Goal: Communication & Community: Answer question/provide support

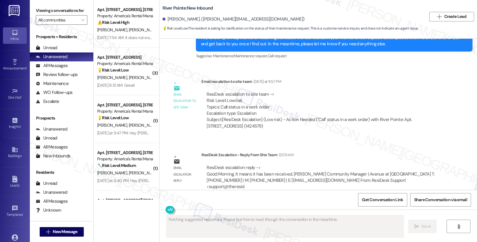
scroll to position [279, 0]
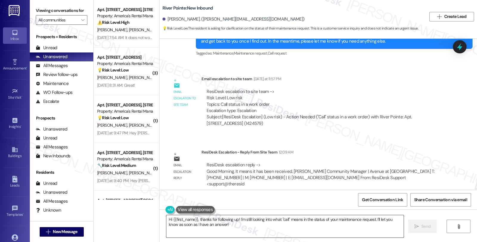
click at [166, 218] on textarea "Hi {{first_name}}, thanks for following up! I'm still looking into what "call" …" at bounding box center [284, 226] width 237 height 22
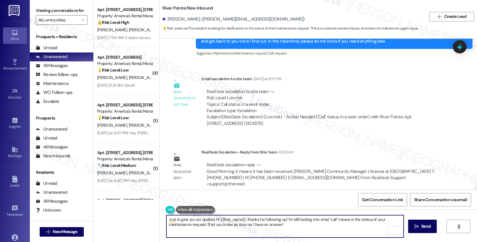
click at [282, 225] on textarea "Just to give you an update, Hi {{first_name}}, thanks for following up! I'm sti…" at bounding box center [284, 226] width 237 height 22
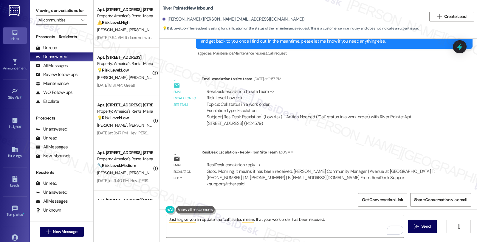
click at [450, 120] on div "Announcement, sent via SMS Sarah (ResiDesk) Jul 22, 2025 at 3:38 AM Hi Justin! …" at bounding box center [317, 114] width 317 height 151
drag, startPoint x: 322, startPoint y: 215, endPoint x: 327, endPoint y: 218, distance: 5.9
click at [322, 215] on textarea "Just to give you an update, the "call" status means that your work order has be…" at bounding box center [284, 226] width 237 height 22
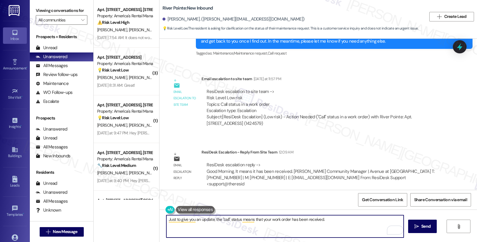
click at [242, 224] on textarea "Just to give you an update, the "call" status means that your work order has be…" at bounding box center [284, 226] width 237 height 22
click at [331, 220] on textarea "Just to give you an update, the "call" status means that your work order has be…" at bounding box center [284, 226] width 237 height 22
paste textarea "Should you have other concerns, please feel free to reach out. Have a great day!"
type textarea "Just to give you an update, the "call" status means that your work order has be…"
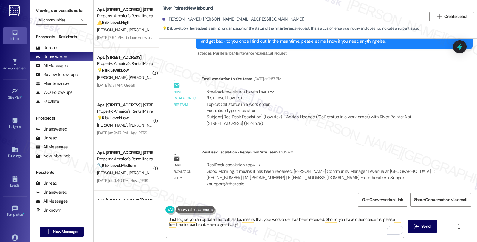
click at [366, 221] on textarea "Just to give you an update, the "call" status means that your work order has be…" at bounding box center [284, 226] width 237 height 22
click at [420, 225] on span "Send" at bounding box center [426, 226] width 12 height 6
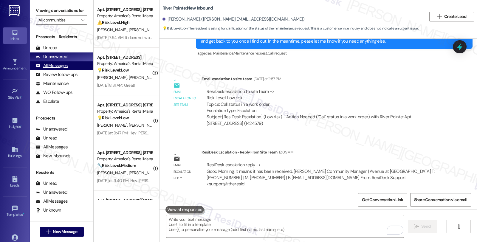
click at [59, 69] on div "All Messages" at bounding box center [52, 66] width 32 height 6
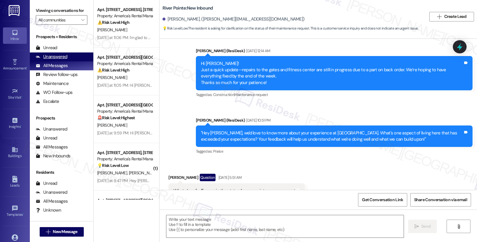
type textarea "Fetching suggested responses. Please feel free to read through the conversation…"
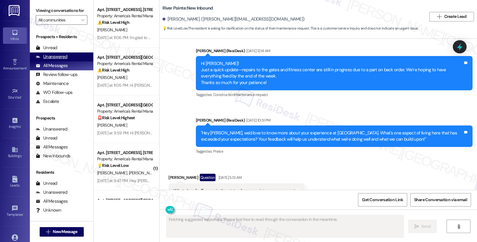
scroll to position [94, 0]
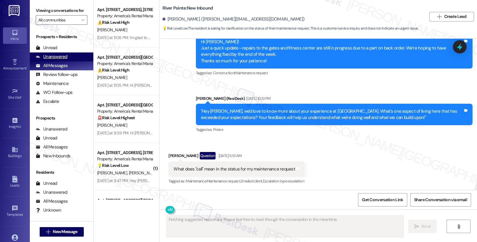
click at [62, 60] on div "Unanswered" at bounding box center [52, 57] width 32 height 6
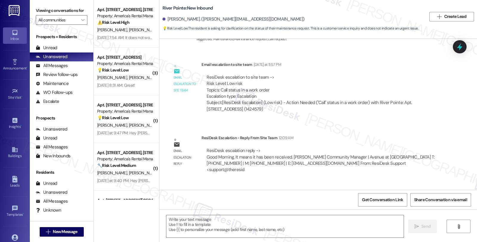
scroll to position [335, 0]
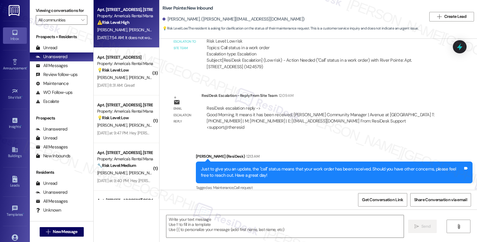
click at [111, 32] on span "[PERSON_NAME]" at bounding box center [113, 29] width 32 height 5
type textarea "Fetching suggested responses. Please feel free to read through the conversation…"
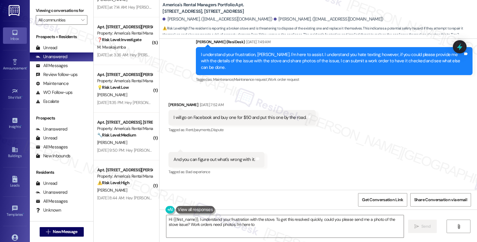
scroll to position [955, 0]
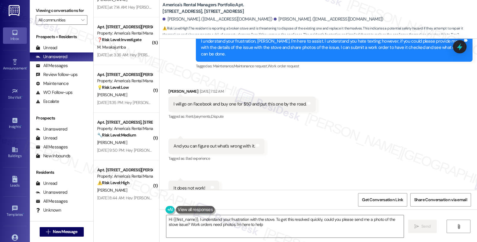
type textarea "Hi {{first_name}}, I understand your frustration with the stove. To get this re…"
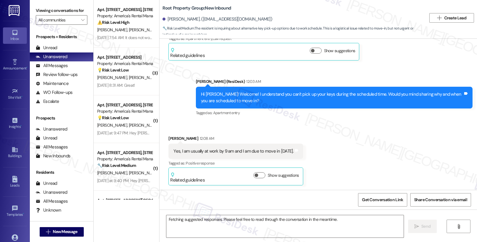
scroll to position [172, 0]
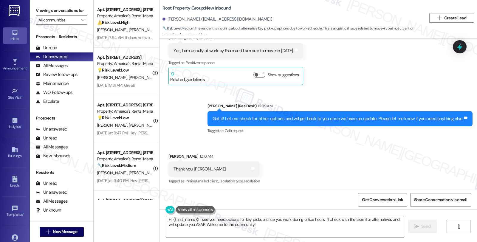
drag, startPoint x: 428, startPoint y: 158, endPoint x: 425, endPoint y: 160, distance: 3.2
click at [428, 158] on div "Received via SMS Karina Sanchez 12:10 AM Thank you Sarah Tags and notes Tagged …" at bounding box center [317, 165] width 317 height 50
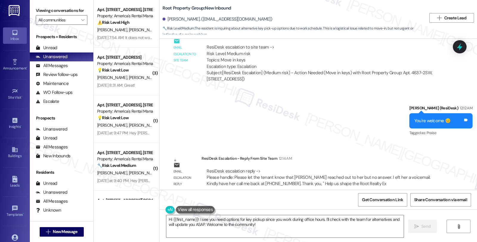
scroll to position [350, 0]
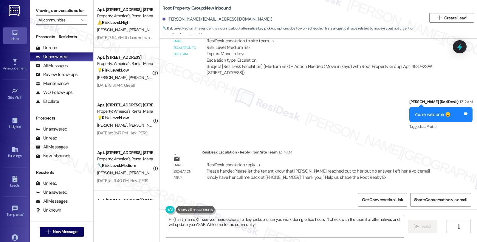
click at [379, 144] on div "Email escalation reply ResiDesk Escalation - Reply From Site Team 12:14 AM Resi…" at bounding box center [306, 166] width 285 height 45
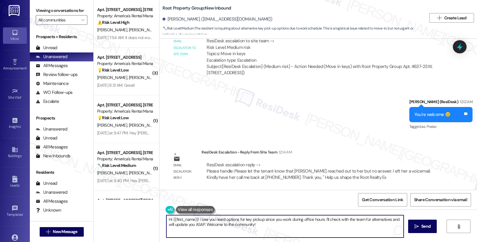
drag, startPoint x: 145, startPoint y: 215, endPoint x: 136, endPoint y: 215, distance: 8.9
click at [136, 215] on div "Apt. 319 Kennesaw Avenue, 319 Kennesaw Avenue Property: America's Rental Manage…" at bounding box center [285, 121] width 383 height 242
paste textarea "Please let the tenant know that Kim reached out to her but no answer. I eft her…"
click at [203, 219] on textarea "Here's a quick update. Please let the tenant know that Kim reached out to her b…" at bounding box center [284, 226] width 237 height 22
click at [234, 220] on textarea "Here's a quick update. Please know that one of our team membPlease let the tena…" at bounding box center [284, 226] width 237 height 22
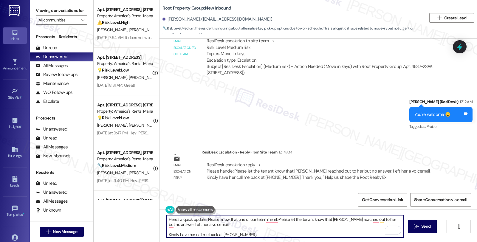
click at [234, 220] on textarea "Here's a quick update. Please know that one of our team membPlease let the tena…" at bounding box center [284, 226] width 237 height 22
click at [277, 220] on textarea "Here's a quick update. Please know that two of our team members. Please let the…" at bounding box center [284, 226] width 237 height 22
click at [182, 224] on textarea "Here's a quick update. Please know that two of our team members have tried to r…" at bounding box center [284, 226] width 237 height 22
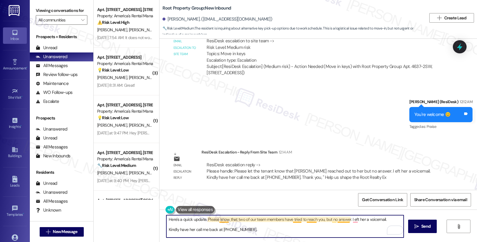
click at [344, 220] on textarea "Here's a quick update. Please know that two of our team members have tried to r…" at bounding box center [284, 226] width 237 height 22
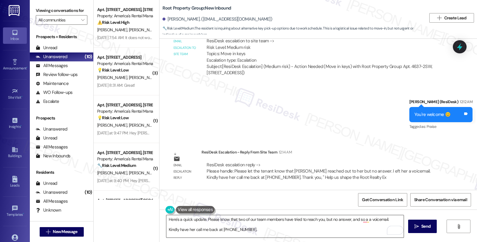
click at [386, 220] on textarea "Here's a quick update. Please know that two of our team members have tried to r…" at bounding box center [284, 226] width 237 height 22
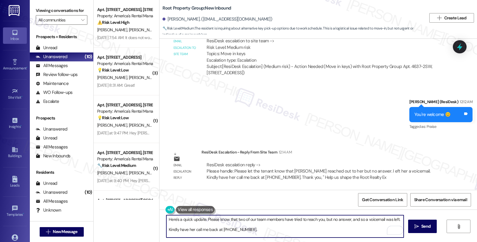
click at [399, 220] on textarea "Here's a quick update. Please know that two of our team members have tried to r…" at bounding box center [284, 226] width 237 height 22
click at [197, 234] on textarea "Here's a quick update. Please know that two of our team members have tried to r…" at bounding box center [284, 226] width 237 height 22
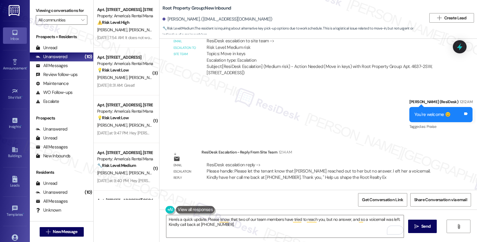
click at [385, 115] on div "Sent via SMS Sarah (ResiDesk) 12:12 AM You're welcome 😊 Tags and notes Tagged a…" at bounding box center [317, 110] width 317 height 50
click at [238, 224] on textarea "Here's a quick update. Please know that two of our team members have tried to r…" at bounding box center [284, 226] width 237 height 22
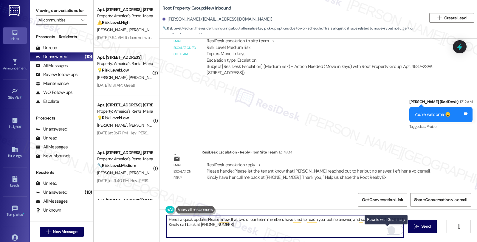
click at [388, 230] on div "Rewrite with Grammarly" at bounding box center [391, 230] width 7 height 7
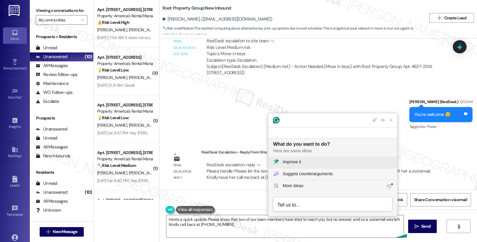
scroll to position [0, 0]
click at [334, 158] on button "Improve it" at bounding box center [332, 162] width 129 height 12
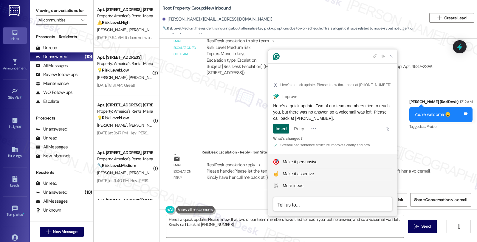
click at [283, 130] on div "Insert" at bounding box center [280, 129] width 11 height 10
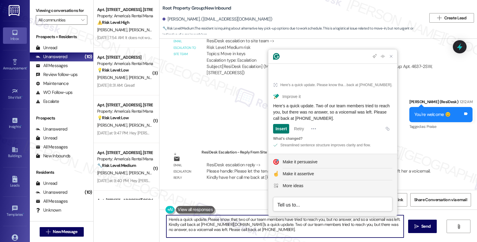
click at [247, 231] on textarea "Here's a quick update. Please know that two of our team members have tried to r…" at bounding box center [284, 226] width 237 height 22
click at [222, 225] on textarea "Here's a quick update. Please know that two of our team members have tried to r…" at bounding box center [284, 226] width 237 height 22
drag, startPoint x: 222, startPoint y: 224, endPoint x: 154, endPoint y: 216, distance: 68.4
click at [154, 216] on div "Apt. 319 Kennesaw Avenue, 319 Kennesaw Avenue Property: America's Rental Manage…" at bounding box center [285, 121] width 383 height 242
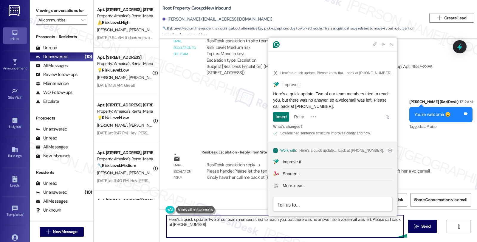
click at [205, 220] on textarea "Here’s a quick update. Two of our team members tried to reach you, but there wa…" at bounding box center [284, 226] width 237 height 22
click at [204, 219] on textarea "Here’s a quick update. Two of our team members tried to reach you, but there wa…" at bounding box center [284, 226] width 237 height 22
click at [260, 232] on textarea "Here’s a quick update. PLease know that two of our team members tried to reach …" at bounding box center [284, 226] width 237 height 22
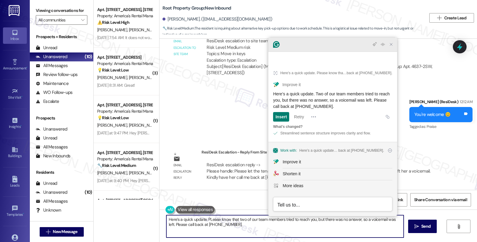
click at [392, 47] on icon "Close Grammarly Assistant" at bounding box center [390, 44] width 5 height 5
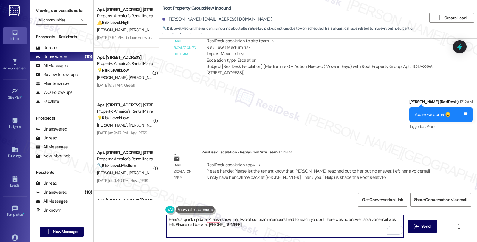
click at [295, 234] on textarea "Here’s a quick update. PLease know that two of our team members tried to reach …" at bounding box center [284, 226] width 237 height 22
click at [235, 224] on textarea "Here’s a quick update. Please know that two of our team members tried to reach …" at bounding box center [284, 226] width 237 height 22
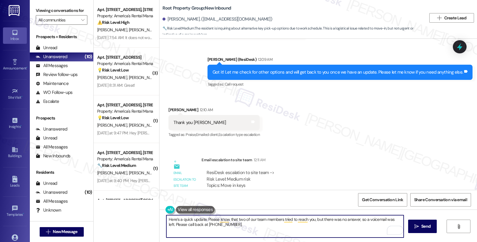
scroll to position [218, 0]
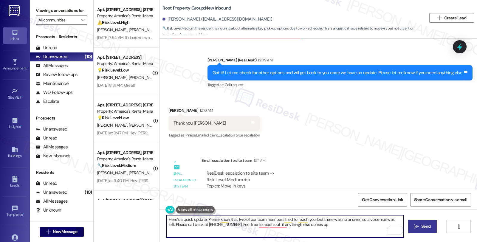
type textarea "Here’s a quick update. Please know that two of our team members tried to reach …"
click at [422, 225] on span "Send" at bounding box center [425, 226] width 9 height 6
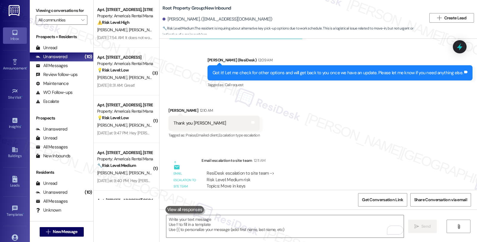
click at [421, 140] on div "Received via SMS Karina Sanchez 12:10 AM Thank you Sarah Tags and notes Tagged …" at bounding box center [317, 119] width 317 height 50
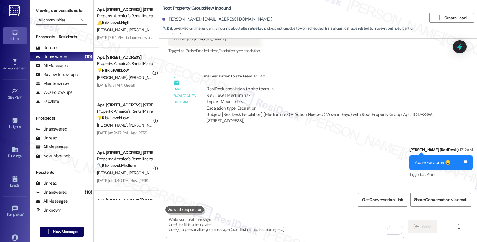
scroll to position [350, 0]
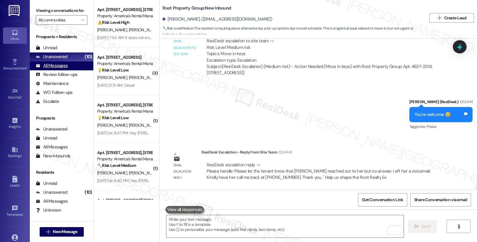
click at [56, 69] on div "All Messages" at bounding box center [52, 66] width 32 height 6
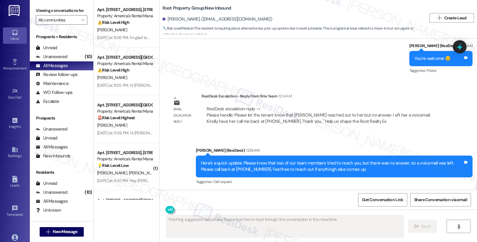
scroll to position [407, 0]
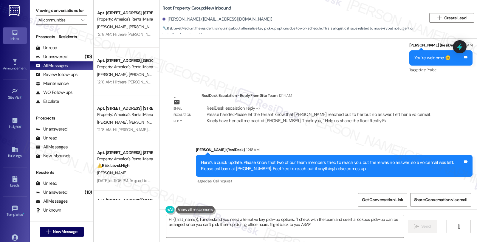
type textarea "Hi {{first_name}}, I understand you need alternative key pick-up options. I'll …"
click at [73, 61] on div "Unanswered (10)" at bounding box center [61, 56] width 63 height 9
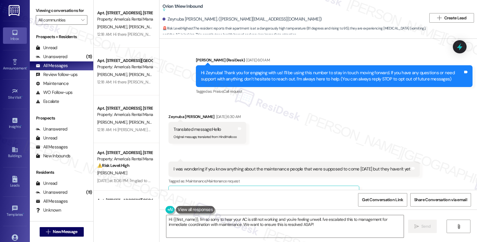
scroll to position [517, 0]
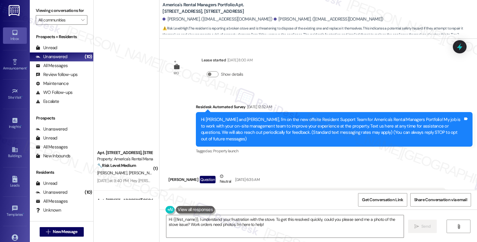
scroll to position [955, 0]
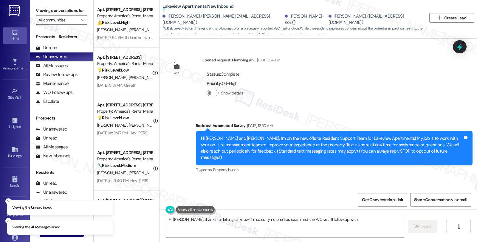
scroll to position [8016, 0]
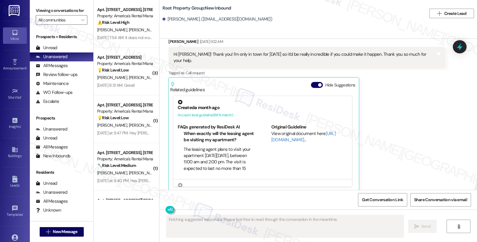
scroll to position [389, 0]
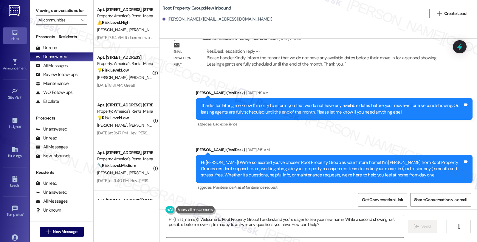
click at [288, 230] on textarea "Hi {{first_name}}! Welcome to Root Property Group! I understand you're eager to…" at bounding box center [284, 226] width 237 height 22
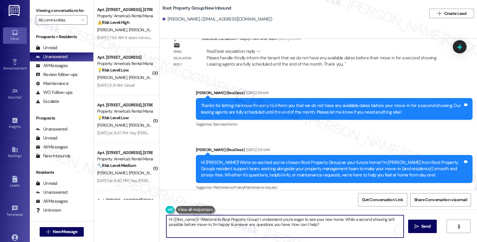
paste textarea "Only one week to go until move-in at {{property}} — we can’t wait to welcome yo…"
type textarea "Hi {{first_name}}! Only one week to go until move-in at {{property}} — we can’t…"
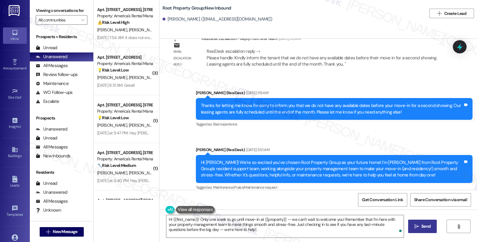
click at [414, 227] on icon "" at bounding box center [416, 226] width 4 height 5
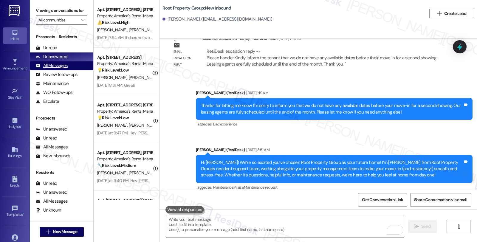
click at [55, 69] on div "All Messages" at bounding box center [52, 66] width 32 height 6
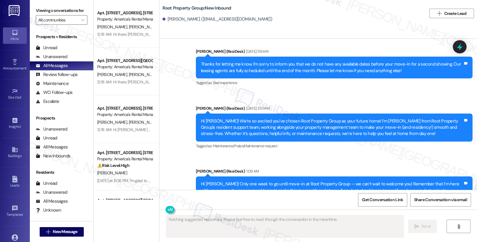
scroll to position [452, 0]
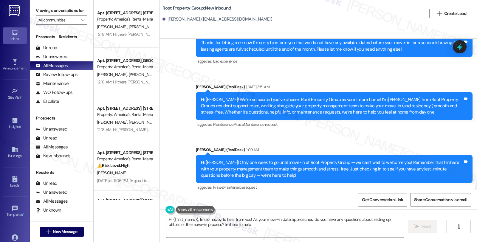
type textarea "Hi {{first_name}}, I'm so happy to hear from you! As your move-in date approach…"
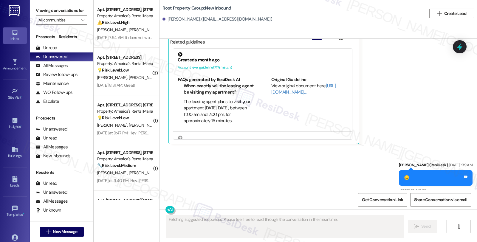
scroll to position [665, 0]
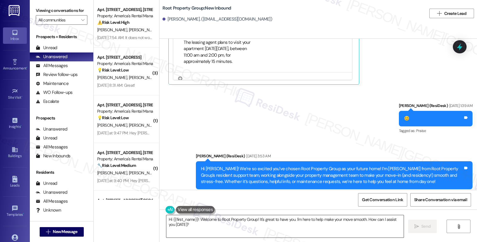
click at [237, 233] on textarea "Hi {{first_name}}! Welcome to Root Property Group! It's great to have you. I'm …" at bounding box center [284, 226] width 237 height 22
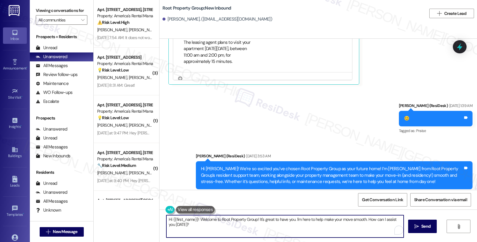
paste textarea "Only one week to go until move-in at {{property}} — we can’t wait to welcome yo…"
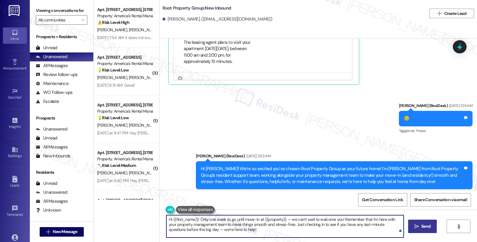
type textarea "Hi {{first_name}}! Only one week to go until move-in at {{property}} — we can’t…"
click at [415, 223] on span " Send" at bounding box center [422, 226] width 19 height 6
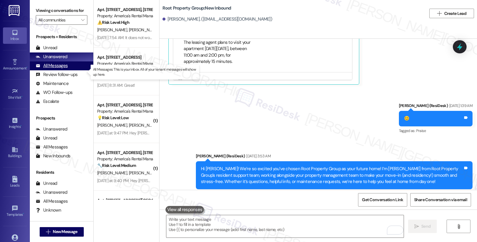
click at [61, 69] on div "All Messages" at bounding box center [52, 66] width 32 height 6
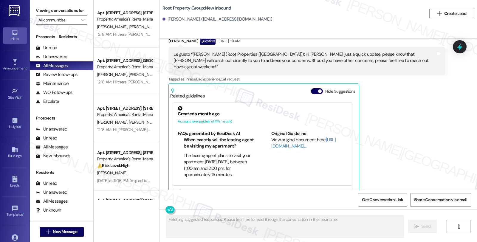
scroll to position [728, 0]
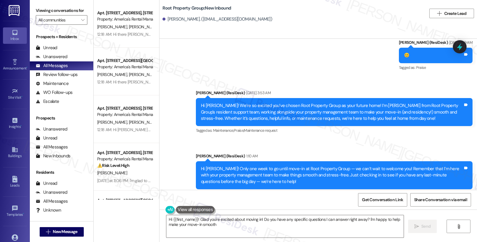
type textarea "Hi {{first_name}}! Glad you're excited about moving in! Do you have any specifi…"
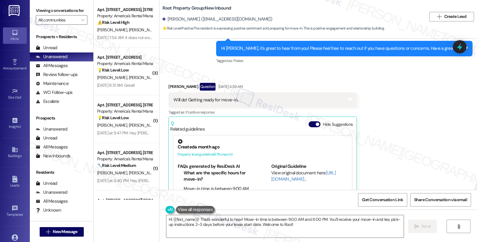
scroll to position [170, 0]
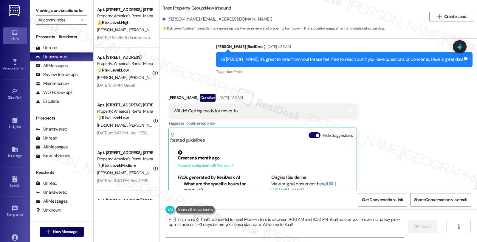
click at [266, 224] on textarea "Hi {{first_name}}! That's wonderful to hear! Move-in time is between 9:00 AM an…" at bounding box center [284, 226] width 237 height 22
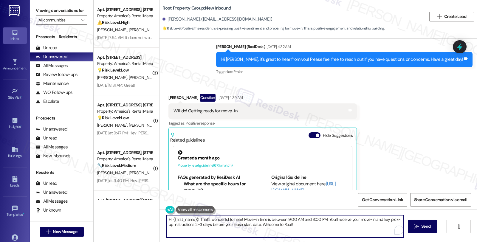
paste textarea "Only one week to go until move-in at {{property}} — we can’t wait to welcome yo…"
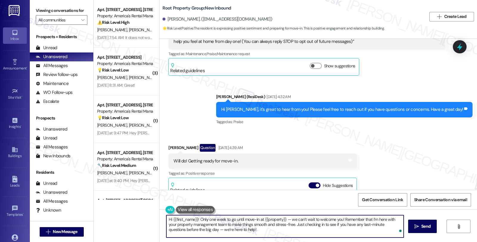
scroll to position [269, 0]
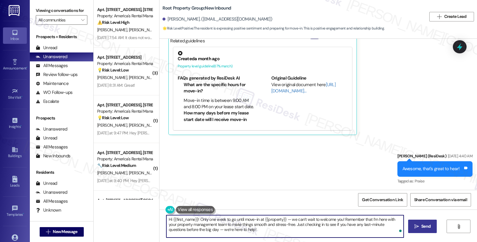
type textarea "Hi {{first_name}}! Only one week to go until move-in at {{property}} — we can’t…"
click at [414, 227] on icon "" at bounding box center [416, 226] width 4 height 5
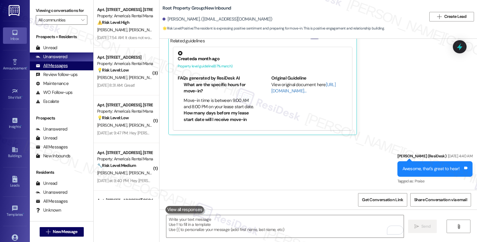
click at [71, 70] on div "All Messages (undefined)" at bounding box center [61, 65] width 63 height 9
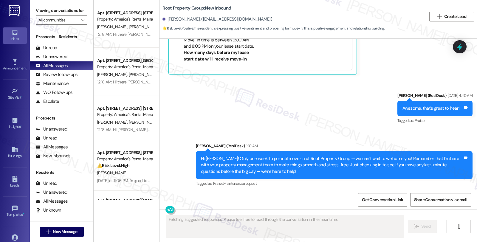
scroll to position [332, 0]
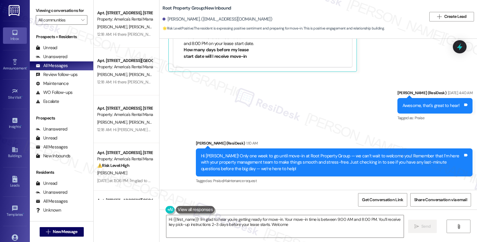
type textarea "Hi {{first_name}}! I'm glad to hear you're getting ready for move-in. Your move…"
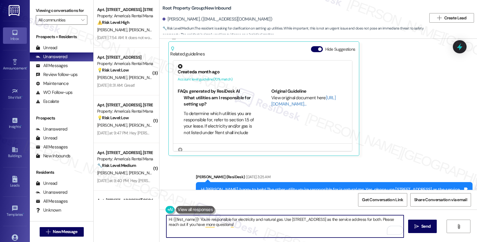
scroll to position [488, 0]
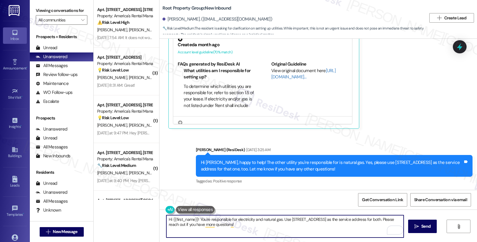
click at [285, 228] on textarea "Hi {{first_name}}! You're responsible for electricity and natural gas. Use [STR…" at bounding box center [284, 226] width 237 height 22
paste textarea "Only one week to go until move-in at {{property}} — we can’t wait to welcome yo…"
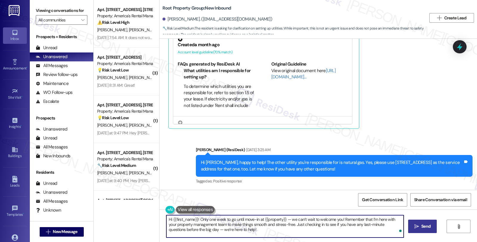
type textarea "Hi {{first_name}}! Only one week to go until move-in at {{property}} — we can’t…"
click at [410, 225] on button " Send" at bounding box center [422, 226] width 29 height 13
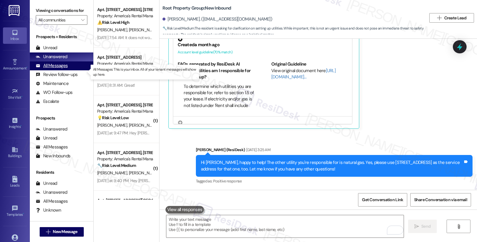
click at [64, 69] on div "All Messages" at bounding box center [52, 66] width 32 height 6
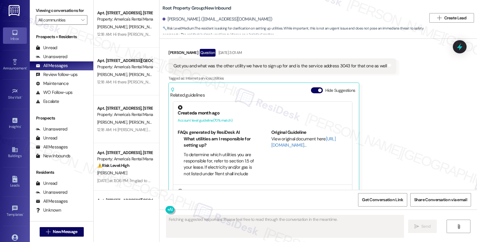
scroll to position [551, 0]
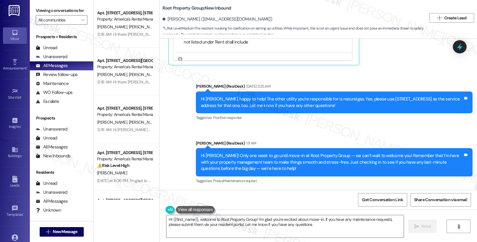
type textarea "Hi {{first_name}}, welcome to Root Property Group! I'm glad you're excited abou…"
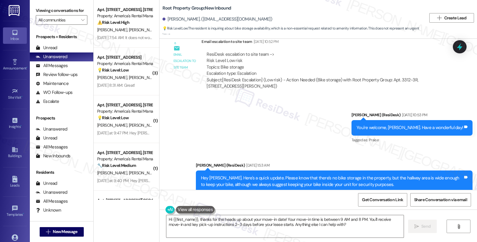
scroll to position [1056, 0]
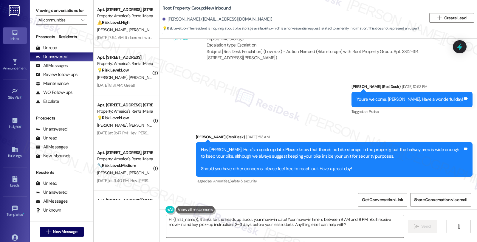
click at [250, 222] on textarea "Hi {{first_name}}, thanks for the heads up about your move-in date! Your move-i…" at bounding box center [284, 226] width 237 height 22
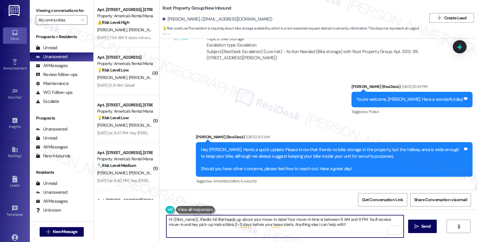
click at [264, 235] on textarea "Hi {{first_name}}, thanks for the heads up about your move-in date! Your move-i…" at bounding box center [284, 226] width 237 height 22
paste textarea "! Only one week to go until move-in at {{property}} — we can’t wait to welcome …"
type textarea "Hi {{first_name}}! Only one week to go until move-in at {{property}} — we can’t…"
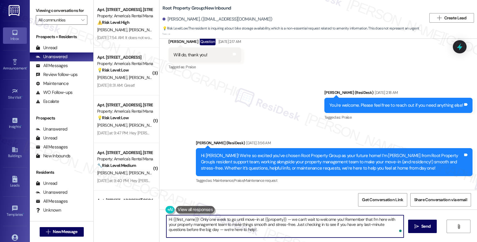
scroll to position [659, 0]
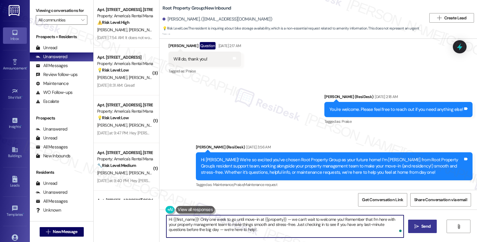
click at [422, 228] on span "Send" at bounding box center [425, 226] width 9 height 6
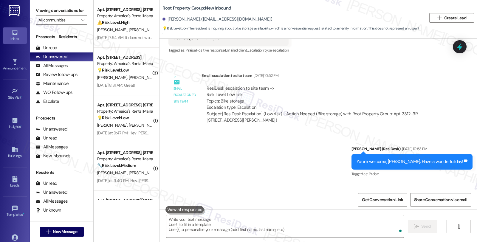
scroll to position [1056, 0]
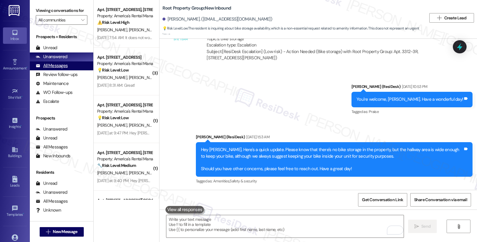
click at [66, 69] on div "All Messages" at bounding box center [52, 66] width 32 height 6
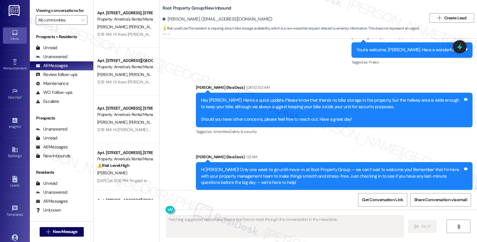
scroll to position [1119, 0]
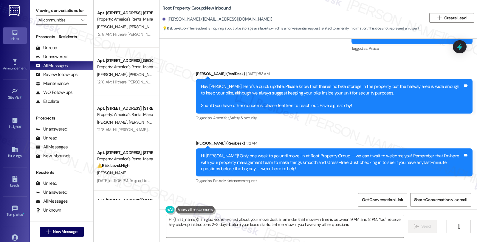
type textarea "Hi {{first_name}}! I'm glad you're excited about your move. Just a reminder tha…"
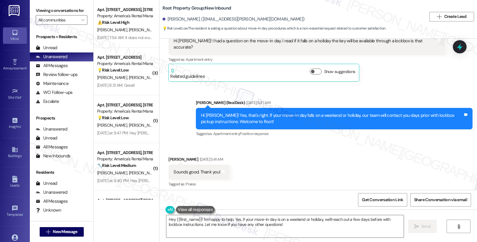
scroll to position [154, 0]
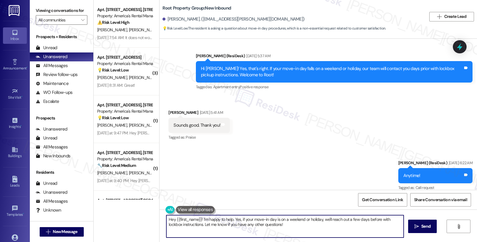
click at [267, 221] on textarea "Hey {{first_name}}! I'm happy to help. Yes, if your move-in day is on a weekend…" at bounding box center [284, 226] width 237 height 22
paste textarea "i {{first_name}}! Only one week to go until move-in at {{property}} — we can’t …"
type textarea "Hi {{first_name}}! Only one week to go until move-in at {{property}} — we can’t…"
click at [252, 226] on textarea "Hi {{first_name}}! Only one week to go until move-in at {{property}} — we can’t…" at bounding box center [284, 226] width 237 height 22
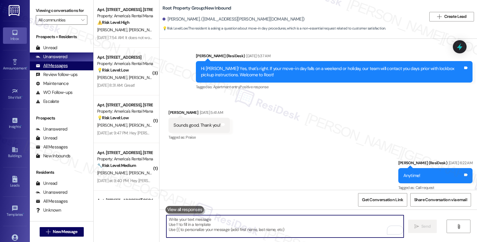
click at [53, 69] on div "All Messages" at bounding box center [52, 66] width 32 height 6
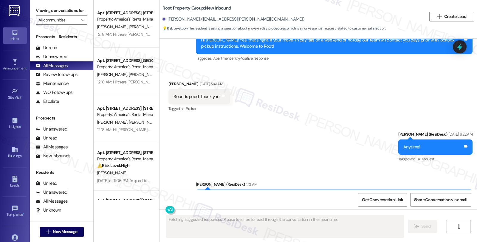
scroll to position [218, 0]
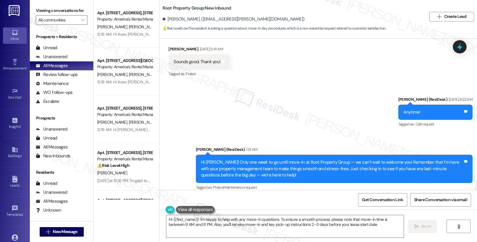
type textarea "Hi {{first_name}}! I'm happy to help with any move-in questions. To ensure a sm…"
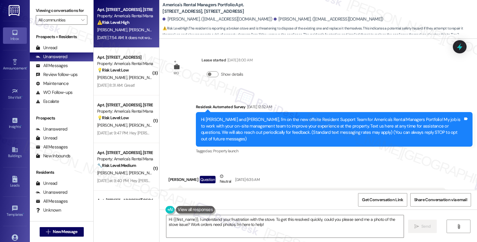
scroll to position [856, 0]
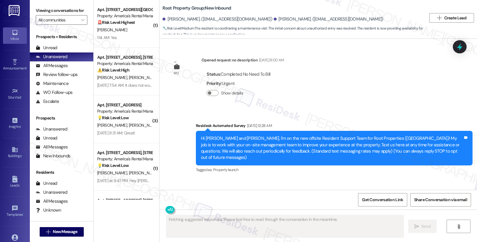
scroll to position [4235, 0]
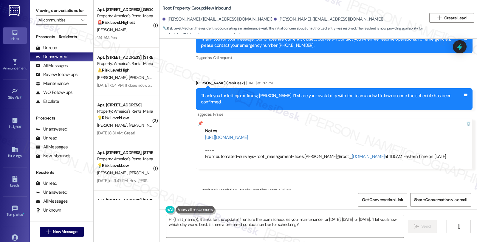
click at [379, 187] on div "ResiDesk Escalation - Reply From Site Team 1:06 AM" at bounding box center [322, 191] width 243 height 8
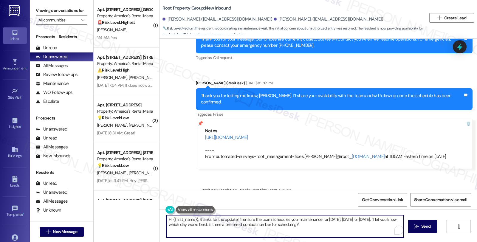
drag, startPoint x: 315, startPoint y: 227, endPoint x: 195, endPoint y: 220, distance: 119.7
click at [195, 220] on textarea "Hi {{first_name}}, thanks for the update! I'll ensure the team schedules your m…" at bounding box center [284, 226] width 237 height 22
paste textarea "Kindly inform the tenant that we have an available schedule tomorrow 08/26 at 1…"
drag, startPoint x: 195, startPoint y: 219, endPoint x: 245, endPoint y: 218, distance: 49.7
click at [245, 218] on textarea "Hi {{first_name}}, Kindly inform the tenant that we have an available schedule …" at bounding box center [284, 226] width 237 height 22
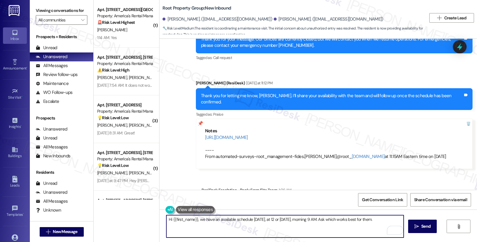
click at [347, 218] on textarea "Hi {{first_name}}, we have an available schedule tomorrow, 08/26, at 12 or Thur…" at bounding box center [284, 226] width 237 height 22
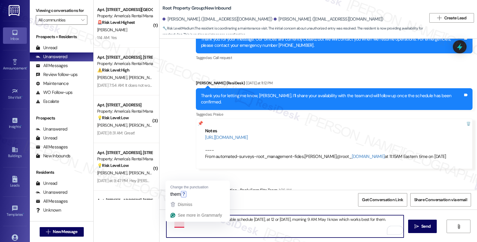
click at [176, 225] on textarea "Hi {{first_name}}, we have an available schedule tomorrow, 08/26, at 12 or Thur…" at bounding box center [284, 226] width 237 height 22
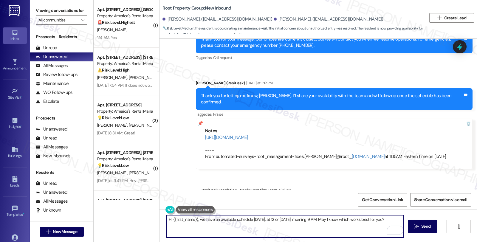
click at [221, 227] on textarea "Hi {{first_name}}, we have an available schedule tomorrow, 08/26, at 12 or Thur…" at bounding box center [284, 226] width 237 height 22
type textarea "Hi {{first_name}}, we have an available schedule tomorrow, 08/26, at 12 or Thur…"
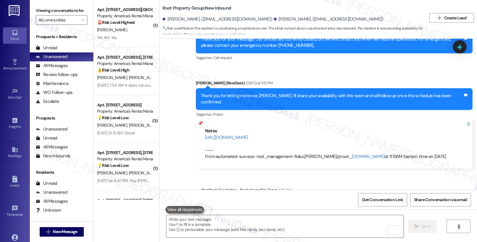
click at [410, 187] on div "ResiDesk Escalation - Reply From Site Team 1:06 AM" at bounding box center [322, 191] width 243 height 8
click at [63, 69] on div "All Messages" at bounding box center [52, 66] width 32 height 6
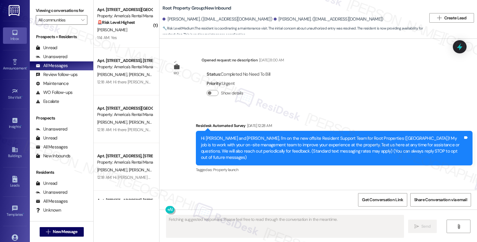
type textarea "Fetching suggested responses. Please feel free to read through the conversation…"
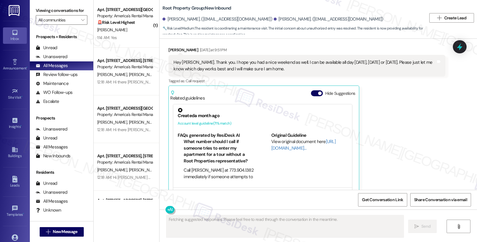
scroll to position [4292, 0]
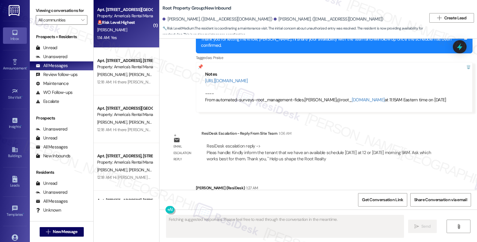
click at [130, 47] on div "Apt. 106 Flintlock Way, 106 Flintlock Way Property: America's Rental Managers P…" at bounding box center [127, 24] width 66 height 48
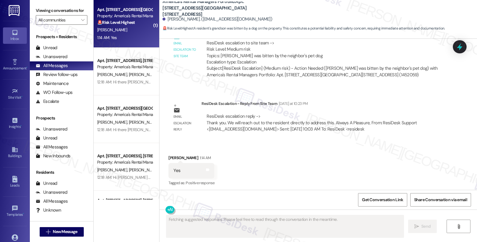
scroll to position [273, 0]
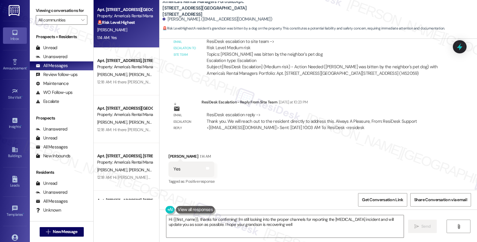
type textarea "Hi {{first_name}}, thanks for confirming! I'm still looking into the proper cha…"
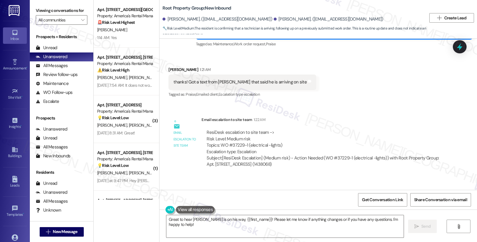
scroll to position [2277, 0]
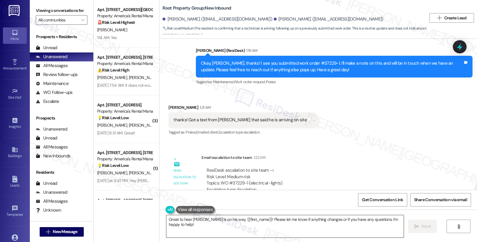
click at [287, 221] on textarea "Great to hear [PERSON_NAME] is on his way, {{first_name}}! Please let me know i…" at bounding box center [284, 226] width 237 height 22
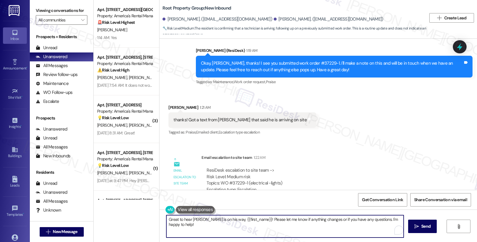
paste textarea "Please thank the residents for submitting the maintenance request. We are looki…"
drag, startPoint x: 237, startPoint y: 227, endPoint x: 124, endPoint y: 204, distance: 115.7
click at [124, 204] on div "Apt. 106 Flintlock Way, 106 Flintlock Way Property: America's Rental Managers P…" at bounding box center [285, 121] width 383 height 242
click at [204, 219] on textarea "Awesome, thanks for tghe update!" at bounding box center [284, 226] width 237 height 22
click at [252, 217] on textarea "Awesome, thanks for the update!" at bounding box center [284, 226] width 237 height 22
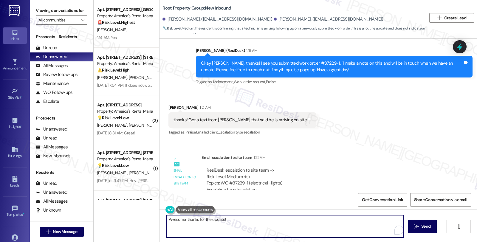
click at [169, 104] on div "Jack Parnello 1:21 AM" at bounding box center [242, 108] width 148 height 8
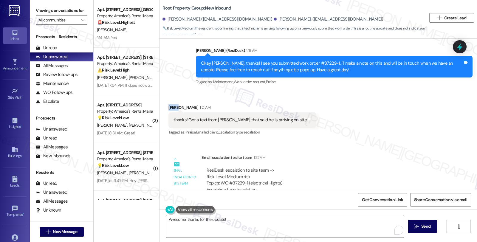
click at [169, 104] on div "Jack Parnello 1:21 AM" at bounding box center [242, 108] width 148 height 8
copy div "Jack"
click at [234, 219] on textarea "Awesome, thanks for the update!" at bounding box center [284, 226] width 237 height 22
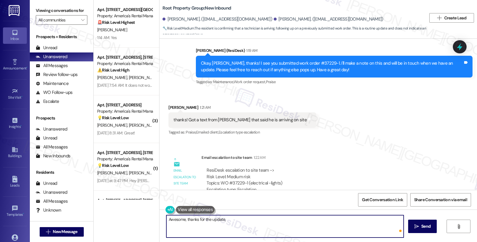
paste textarea "Jack"
type textarea "Awesome, thanks for the update, Jack!"
click at [427, 228] on span "Send" at bounding box center [425, 226] width 9 height 6
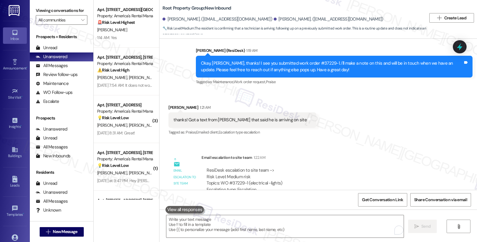
scroll to position [2343, 0]
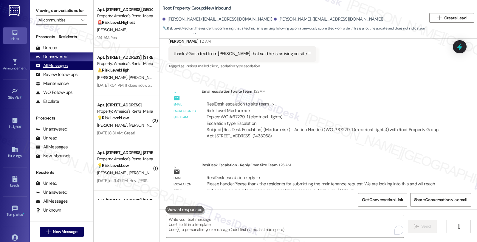
click at [65, 68] on div "All Messages (undefined)" at bounding box center [61, 65] width 63 height 9
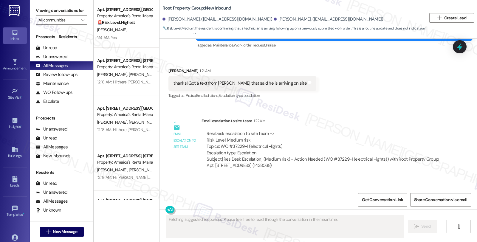
scroll to position [2393, 0]
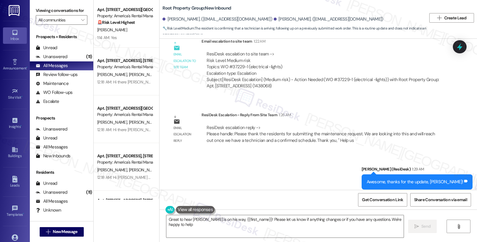
type textarea "Great to hear Raul is on his way, {{first_name}}! Please let us know if anythin…"
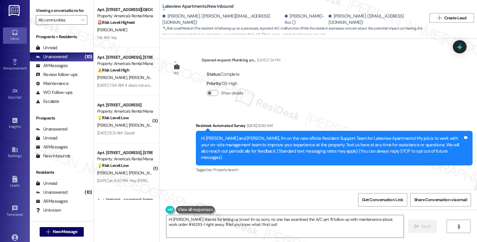
scroll to position [8016, 0]
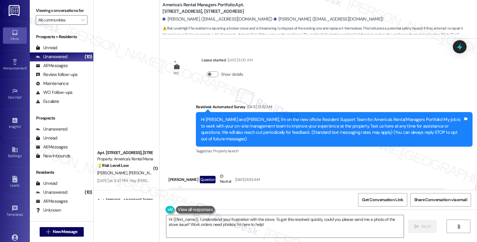
scroll to position [955, 0]
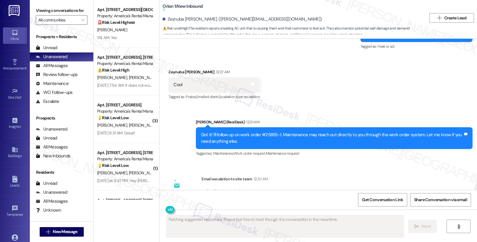
scroll to position [1064, 0]
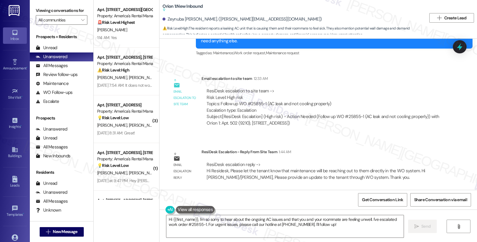
click at [404, 138] on div "Announcement, sent via SMS [PERSON_NAME] (ResiDesk) [DATE] 6:01 AM Hi Zeynuba! …" at bounding box center [317, 114] width 317 height 151
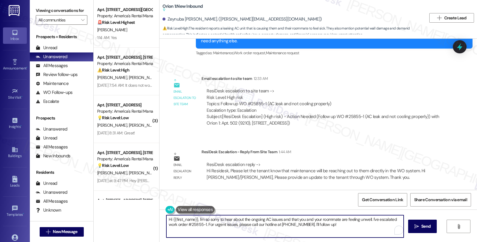
drag, startPoint x: 183, startPoint y: 217, endPoint x: 147, endPoint y: 207, distance: 38.2
click at [147, 207] on div "Apt. [STREET_ADDRESS][GEOGRAPHIC_DATA][STREET_ADDRESS] Property: America's Rent…" at bounding box center [285, 121] width 383 height 242
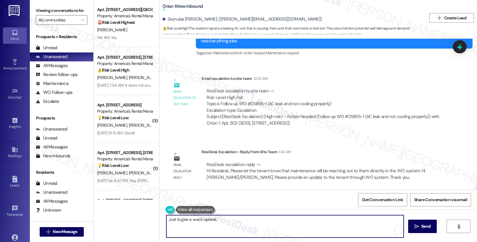
paste textarea "Please let the tenant know that maintenance will be reaching out to them direct…"
click at [164, 17] on div "Zeynuba Oumar. (oumar@usc.edu)" at bounding box center [241, 19] width 159 height 6
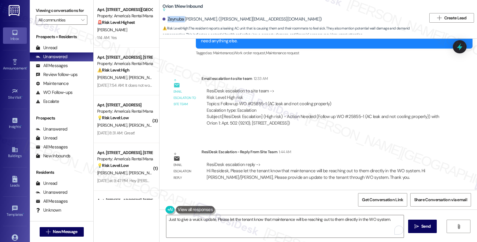
click at [164, 17] on div "Zeynuba Oumar. (oumar@usc.edu)" at bounding box center [241, 19] width 159 height 6
copy div "Zeynuba"
click at [214, 220] on textarea "Just to give a wuick update, Please let the tenant know that maintenance will b…" at bounding box center [284, 226] width 237 height 22
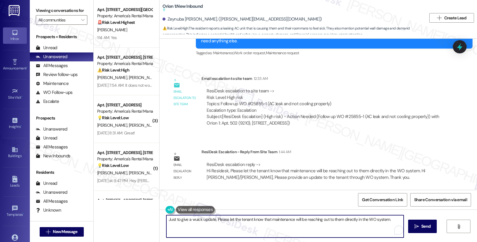
paste textarea "Zeynuba"
click at [313, 222] on textarea "Just to give a wuick update, Zeynuba, please know that Please let the tenant kn…" at bounding box center [284, 226] width 237 height 22
click at [325, 217] on textarea "Just to give a wuick update, Zeynuba, please know that maintenance will be reac…" at bounding box center [284, 226] width 237 height 22
click at [379, 218] on textarea "Just to give a wuick update, Zeynuba, please know that maintenance will be reac…" at bounding box center [284, 226] width 237 height 22
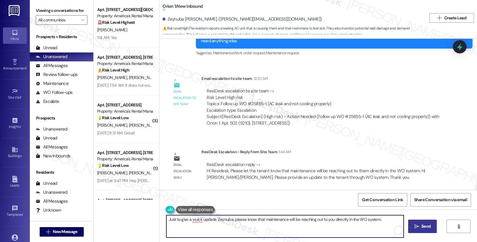
type textarea "Just to give a wuick update, Zeynuba, please know that maintenance will be reac…"
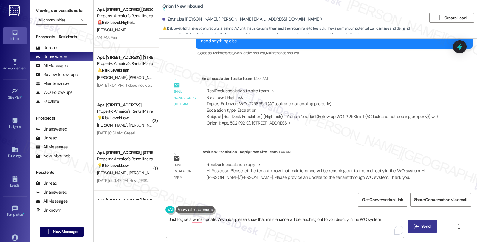
click at [425, 228] on span "Send" at bounding box center [425, 226] width 9 height 6
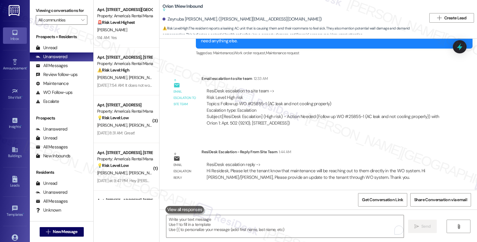
click at [398, 130] on div "ResiDesk escalation to site team -> Risk Level: High risk Topics: Follow up WO …" at bounding box center [322, 106] width 243 height 47
click at [61, 69] on div "All Messages" at bounding box center [52, 66] width 32 height 6
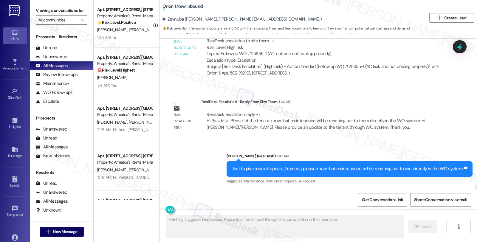
scroll to position [1115, 0]
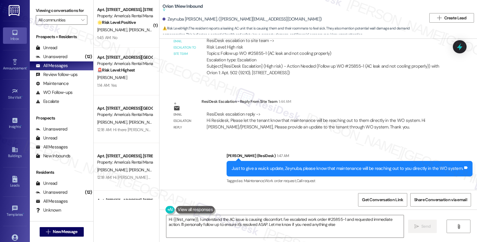
type textarea "Hi {{first_name}}, I understand the AC issue is causing discomfort. I've escala…"
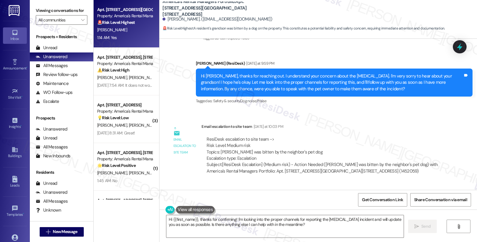
scroll to position [175, 0]
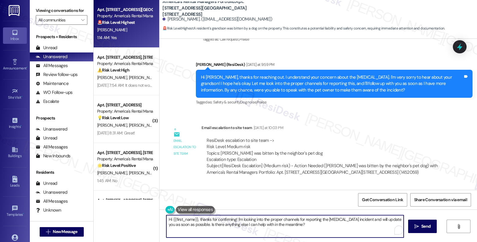
drag, startPoint x: 196, startPoint y: 220, endPoint x: 136, endPoint y: 220, distance: 60.2
click at [136, 220] on div "Apt. [STREET_ADDRESS][GEOGRAPHIC_DATA][STREET_ADDRESS] Property: America's Rent…" at bounding box center [285, 121] width 383 height 242
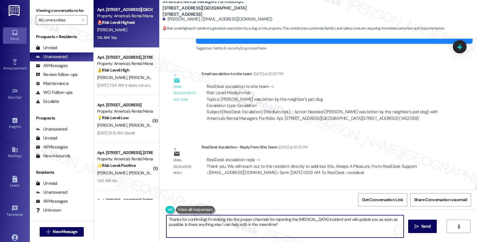
scroll to position [241, 0]
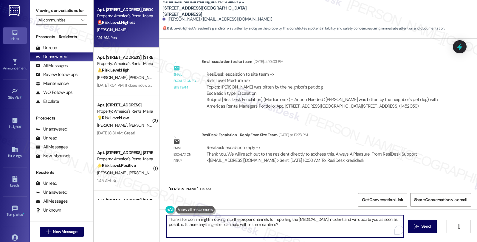
drag, startPoint x: 205, startPoint y: 219, endPoint x: 297, endPoint y: 226, distance: 92.3
click at [297, 226] on textarea "Thanks for confirming! I'm looking into the proper channels for reporting the d…" at bounding box center [284, 226] width 237 height 22
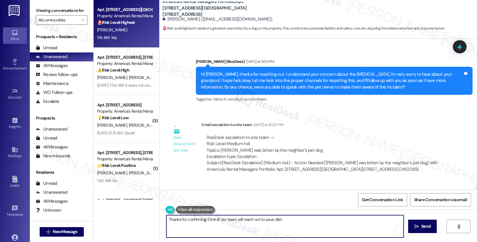
scroll to position [274, 0]
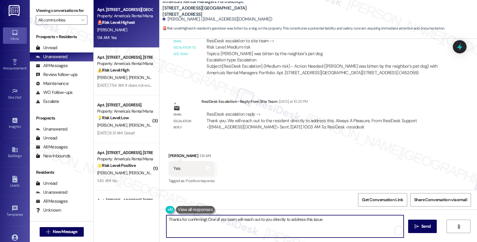
click at [329, 222] on textarea "Thanks for confirming! One of our team will reach out to you directly to addres…" at bounding box center [284, 226] width 237 height 22
click at [359, 222] on textarea "Thanks for confirming! One of our team members will reach out to you directly t…" at bounding box center [284, 226] width 237 height 22
click at [358, 219] on textarea "Thanks for confirming! One of our team members will reach out to you directly t…" at bounding box center [284, 226] width 237 height 22
type textarea "Thanks for confirming! One of our team members will reach out to you directly t…"
click at [294, 222] on textarea "Thanks for confirming! One of our team members will reach out to you directly t…" at bounding box center [284, 226] width 237 height 22
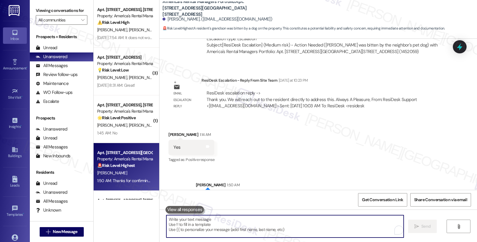
scroll to position [322, 0]
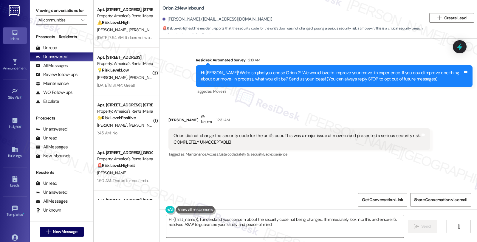
click at [194, 219] on textarea "Hi {{first_name}}, I understand your concern about the security code not being …" at bounding box center [284, 226] width 237 height 22
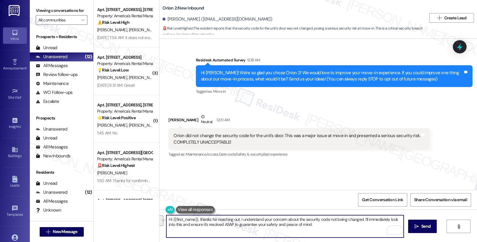
drag, startPoint x: 360, startPoint y: 220, endPoint x: 368, endPoint y: 227, distance: 10.8
click at [368, 227] on textarea "Hi {{first_name}}, thanks for reaching out. I understand your concern about the…" at bounding box center [284, 226] width 237 height 22
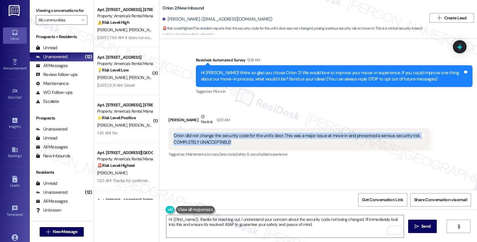
drag, startPoint x: 230, startPoint y: 141, endPoint x: 159, endPoint y: 138, distance: 71.5
click at [159, 138] on div "Received via SMS [PERSON_NAME] Neutral 12:31 AM Orion did not change the securi…" at bounding box center [317, 131] width 317 height 63
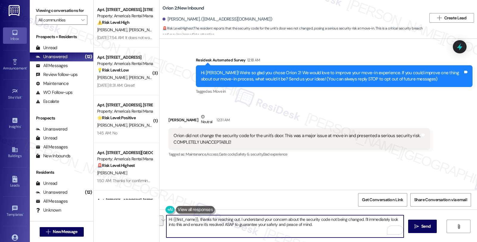
drag, startPoint x: 237, startPoint y: 218, endPoint x: 340, endPoint y: 231, distance: 104.4
click at [340, 231] on textarea "Hi {{first_name}}, thanks for reaching out. I understand your concern about the…" at bounding box center [284, 226] width 237 height 22
paste textarea "'m so sorry to hear that the door code wasn’t changed before move-in. I complet…"
click at [230, 225] on textarea "Hi {{first_name}}, thanks for reaching out. I'm so sorry to hear that the door …" at bounding box center [284, 226] width 237 height 22
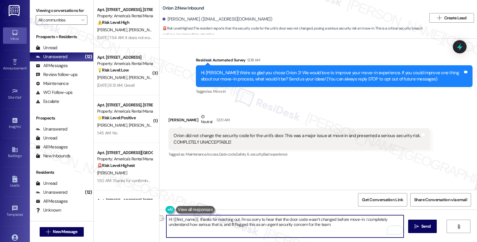
drag, startPoint x: 256, startPoint y: 225, endPoint x: 273, endPoint y: 225, distance: 17.0
click at [273, 225] on textarea "Hi {{first_name}}, thanks for reaching out. I'm so sorry to hear that the door …" at bounding box center [284, 226] width 237 height 22
drag, startPoint x: 285, startPoint y: 224, endPoint x: 320, endPoint y: 228, distance: 35.4
click at [320, 228] on textarea "Hi {{first_name}}, thanks for reaching out. I'm so sorry to hear that the door …" at bounding box center [284, 226] width 237 height 22
type textarea "Hi {{first_name}}, thanks for reaching out. I'm so sorry to hear that the door …"
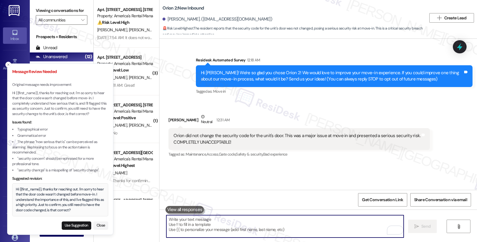
click at [15, 189] on div "Hi {{first_name}}, thanks for reaching out. I'm sorry to hear that the door cod…" at bounding box center [60, 199] width 96 height 33
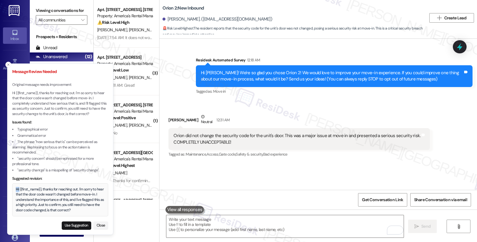
click at [15, 189] on div "Hi {{first_name}}, thanks for reaching out. I'm sorry to hear that the door cod…" at bounding box center [60, 199] width 96 height 33
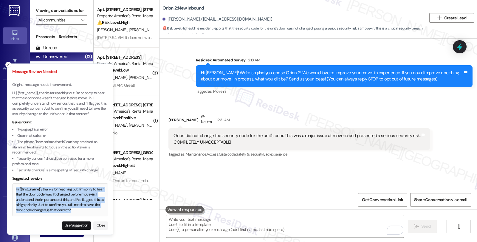
click at [73, 210] on div "Hi {{first_name}}, thanks for reaching out. I'm sorry to hear that the door cod…" at bounding box center [60, 200] width 89 height 26
copy div "Hi {{first_name}}, thanks for reaching out. I'm sorry to hear that the door cod…"
click at [73, 226] on button "Use Suggestion" at bounding box center [76, 225] width 29 height 8
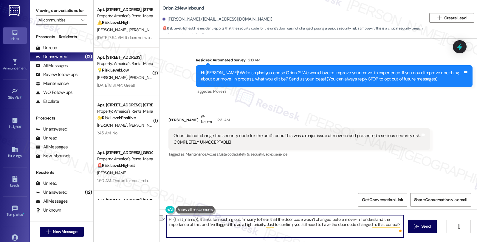
drag, startPoint x: 203, startPoint y: 225, endPoint x: 260, endPoint y: 226, distance: 57.5
click at [260, 226] on textarea "Hi {{first_name}}, thanks for reaching out. I'm sorry to hear that the door cod…" at bounding box center [284, 226] width 237 height 22
type textarea "Hi {{first_name}}, thanks for reaching out. I'm sorry to hear that the door cod…"
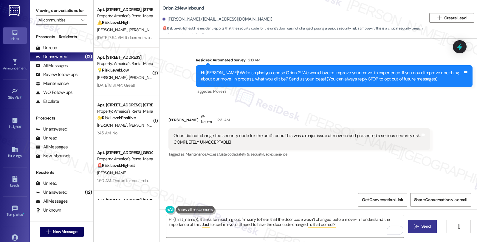
click at [425, 222] on button " Send" at bounding box center [422, 226] width 29 height 13
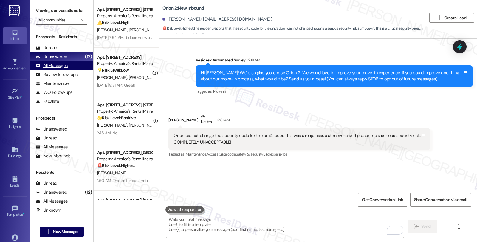
click at [64, 69] on div "All Messages" at bounding box center [52, 66] width 32 height 6
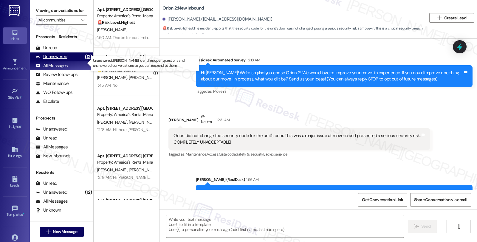
click at [64, 60] on div "Unanswered" at bounding box center [52, 57] width 32 height 6
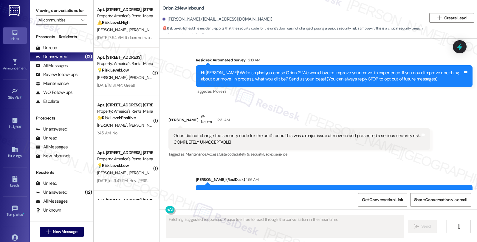
scroll to position [30, 0]
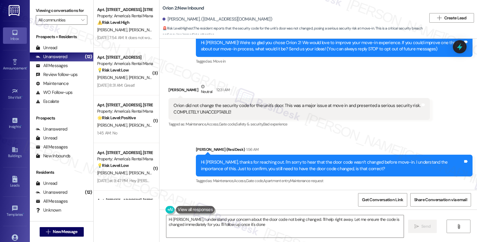
type textarea "Hi [PERSON_NAME], I understand your concern about the door code not being chang…"
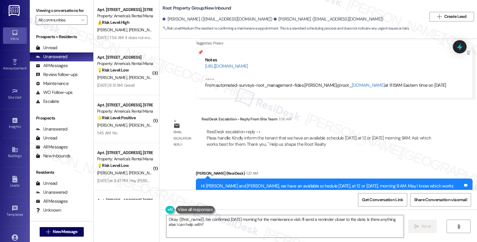
scroll to position [4245, 0]
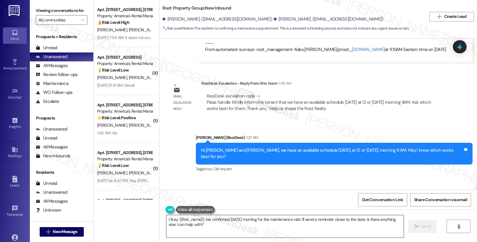
click at [166, 221] on div "Okay {{first_name}}, I've confirmed [DATE] morning for the maintenance visit. I…" at bounding box center [285, 226] width 238 height 23
click at [166, 218] on textarea "Okay {{first_name}}, I've confirmed Thursday morning for the maintenance visit.…" at bounding box center [284, 226] width 237 height 22
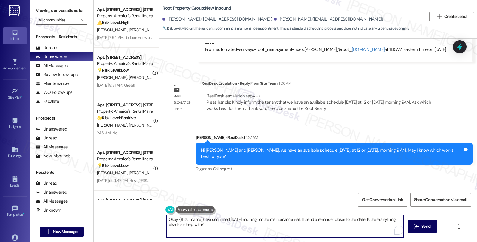
click at [166, 219] on textarea "Okay {{first_name}}, I've confirmed Thursday morning for the maintenance visit.…" at bounding box center [284, 226] width 237 height 22
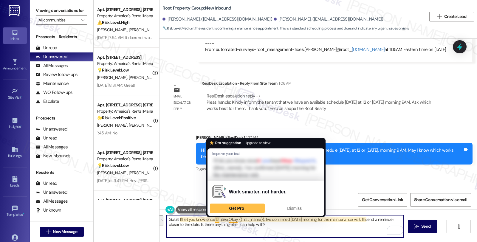
drag, startPoint x: 211, startPoint y: 218, endPoint x: 295, endPoint y: 239, distance: 86.8
click at [295, 238] on div "Got it! I'll let you know once U have Okay {{first_name}}, I've confirmed Thurs…" at bounding box center [317, 231] width 317 height 45
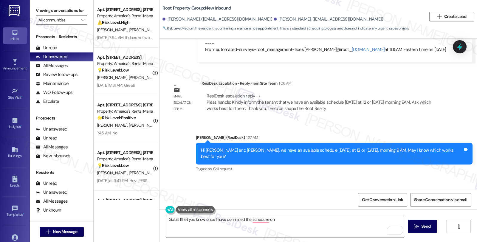
drag, startPoint x: 169, startPoint y: 166, endPoint x: 203, endPoint y: 168, distance: 34.6
click at [203, 204] on div "Thursday morning works best" at bounding box center [199, 207] width 52 height 6
copy div "Thursday morning"
click at [288, 220] on textarea "Got it! I'll let you know once I have confirmed the scheduke on" at bounding box center [284, 226] width 237 height 22
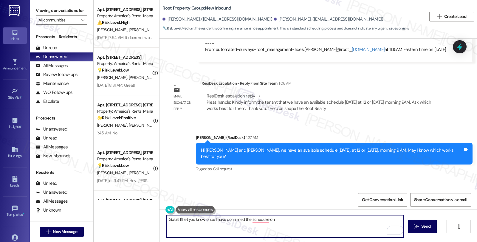
paste textarea "Thursday morning"
click at [261, 178] on div "Received via SMS Nolan Bell 1:45 AM Thursday morning works best Tags and notes …" at bounding box center [317, 203] width 317 height 50
click at [313, 221] on textarea "Got it! I'll let you know once I have confirmed the schedule on Thursday morning" at bounding box center [284, 226] width 237 height 22
type textarea "Got it! I'll let you know once I have confirmed the schedule on Thursday mornin…"
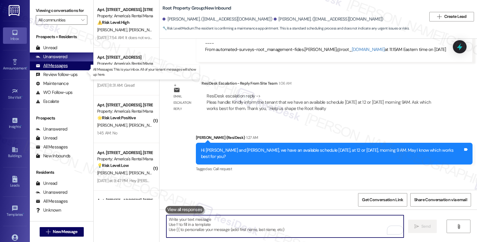
click at [56, 69] on div "All Messages" at bounding box center [52, 66] width 32 height 6
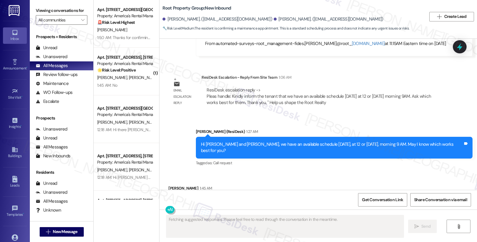
type textarea "Fetching suggested responses. Please feel free to read through the conversation…"
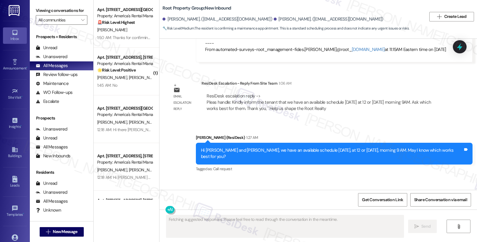
scroll to position [4296, 0]
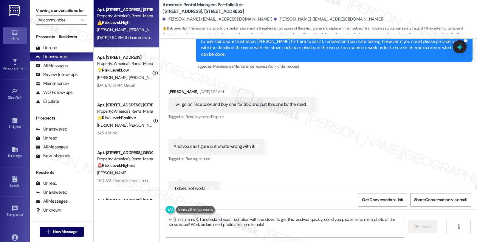
scroll to position [955, 0]
drag, startPoint x: 165, startPoint y: 72, endPoint x: 197, endPoint y: 74, distance: 32.8
click at [197, 88] on div "[PERSON_NAME] [DATE] 7:52 AM" at bounding box center [241, 92] width 147 height 8
copy div "[PERSON_NAME]"
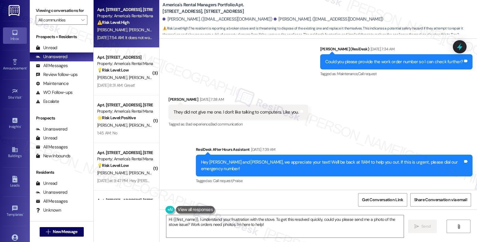
scroll to position [690, 0]
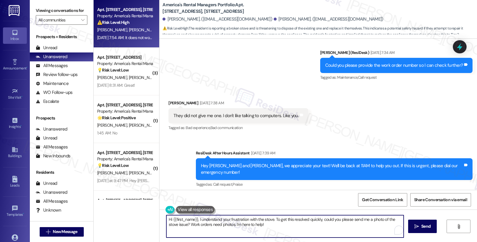
drag, startPoint x: 169, startPoint y: 218, endPoint x: 193, endPoint y: 219, distance: 23.9
click at [193, 219] on textarea "Hi {{first_name}}, I understand your frustration with the stove. To get this re…" at bounding box center [284, 226] width 237 height 22
paste textarea "[PERSON_NAME]"
click at [189, 221] on textarea "Hi Kendrick Schroeder, I understand your frustration with the stove. To get thi…" at bounding box center [284, 226] width 237 height 22
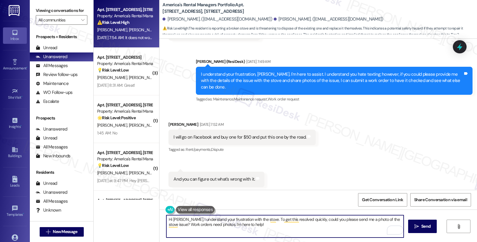
scroll to position [955, 0]
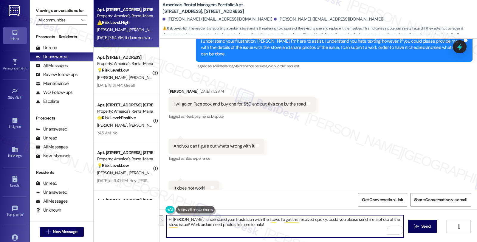
drag, startPoint x: 261, startPoint y: 218, endPoint x: 268, endPoint y: 233, distance: 16.4
click at [268, 233] on textarea "Hi Kendrick, I understand your frustration with the stove. To get this resolved…" at bounding box center [284, 226] width 237 height 22
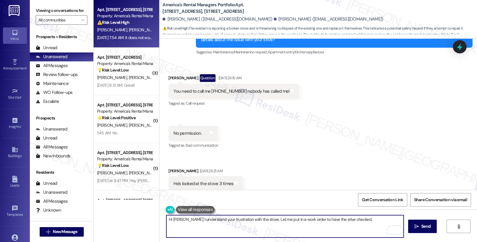
scroll to position [293, 0]
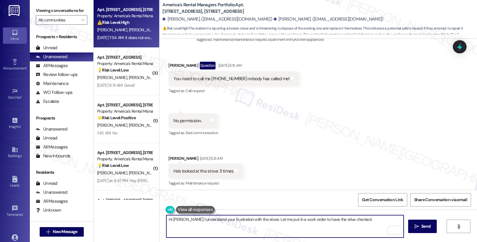
click at [369, 218] on textarea "Hi Kendrick, I understand your frustration with the stove. Let me put in a work…" at bounding box center [284, 226] width 237 height 22
click at [333, 218] on textarea "Hi Kendrick, I understand your frustration with the stove. Let me put in a work…" at bounding box center [284, 226] width 237 height 22
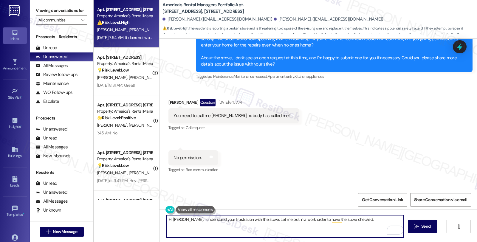
scroll to position [194, 0]
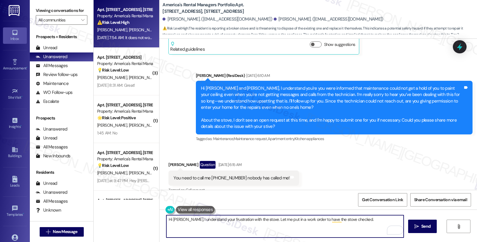
click at [372, 219] on textarea "Hi Kendrick, I understand your frustration with the stove. Let me put in a work…" at bounding box center [284, 226] width 237 height 22
click at [269, 227] on textarea "Hi Kendrick, I understand your frustration with the stove. Let me put in a work…" at bounding box center [284, 226] width 237 height 22
click at [267, 223] on textarea "Hi Kendrick, I understand your frustration with the stove. Let me put in a work…" at bounding box center [284, 226] width 237 height 22
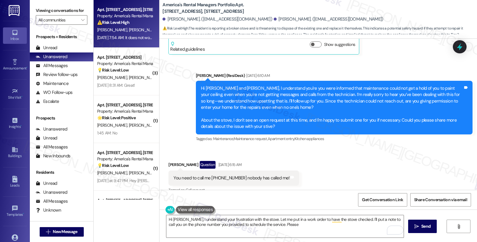
drag, startPoint x: 164, startPoint y: 156, endPoint x: 198, endPoint y: 158, distance: 34.3
click at [198, 158] on div "Received via SMS Kendrick Schroeder Question Aug 23, 2025 at 6:15 AM You need t…" at bounding box center [233, 177] width 139 height 43
drag, startPoint x: 208, startPoint y: 171, endPoint x: 229, endPoint y: 171, distance: 21.4
click at [229, 175] on div "You need to call me 903 9161248 nobody has called me!" at bounding box center [231, 178] width 116 height 6
copy div "903 9161248"
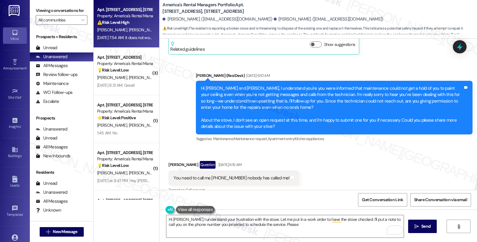
click at [175, 161] on div "Kendrick Schroeder Question Aug 23, 2025 at 6:15 AM" at bounding box center [233, 166] width 130 height 10
copy div "Kendrick"
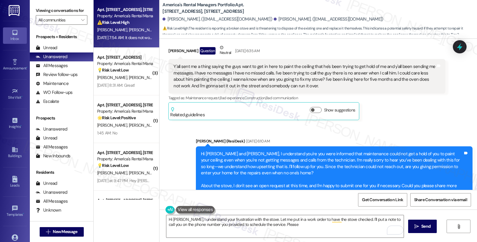
scroll to position [128, 0]
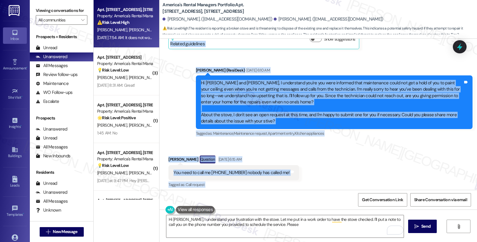
drag, startPoint x: 213, startPoint y: 74, endPoint x: 343, endPoint y: 200, distance: 181.2
click at [343, 200] on div "WO Lease started Mar 10, 2025 at 8:00 AM Show details Survey, sent via SMS Resi…" at bounding box center [317, 160] width 317 height 242
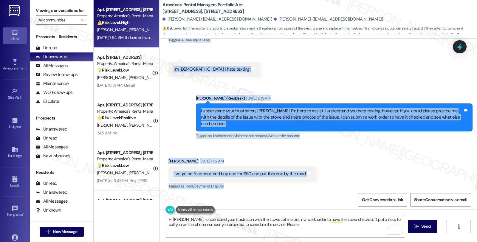
scroll to position [881, 0]
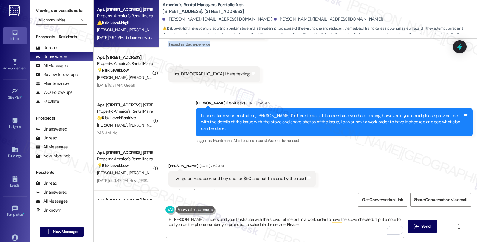
click at [266, 62] on div "Received via SMS Kendrick Schroeder Aug 23, 2025 at 7:41 AM You remind me of tr…" at bounding box center [317, 44] width 317 height 83
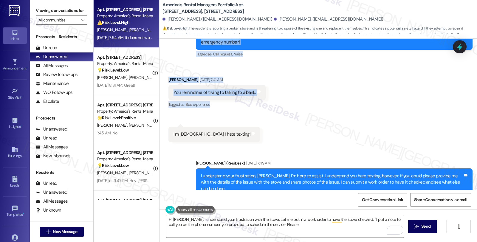
scroll to position [815, 0]
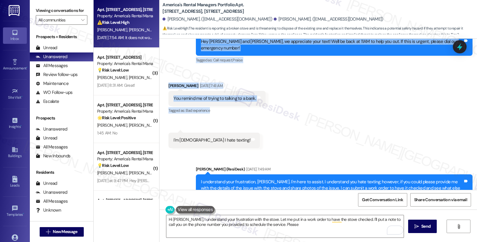
copy div ". I wanna know when are you going to fix my stove? I've been living here for fi…"
click at [308, 109] on div "Received via SMS Kendrick Schroeder Aug 23, 2025 at 7:41 AM You remind me of tr…" at bounding box center [317, 110] width 317 height 83
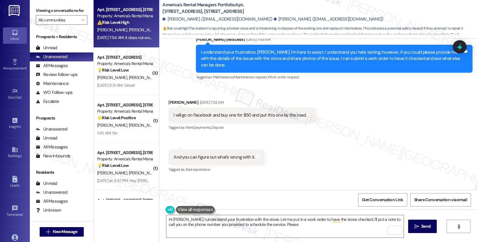
scroll to position [955, 0]
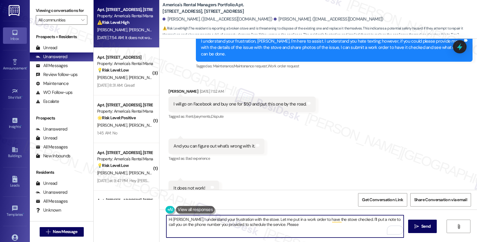
drag, startPoint x: 261, startPoint y: 218, endPoint x: 329, endPoint y: 239, distance: 70.4
click at [329, 239] on div "Hi Kendrick, I understand your frustration with the stove. Let me put in a work…" at bounding box center [317, 231] width 317 height 45
paste textarea "#53323-1"
type textarea "Hi Kendrick, I understand your frustration with the stove. I've put in work ord…"
click at [253, 171] on div "Received via SMS Kendrick Schroeder Aug 23, 2025 at 7:52 AM I will go on Facebo…" at bounding box center [317, 142] width 317 height 134
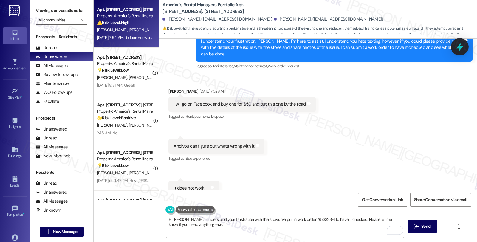
click at [458, 51] on icon at bounding box center [459, 47] width 10 height 10
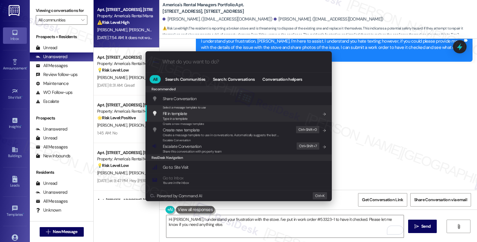
click at [346, 228] on div ".cls-1{fill:#0a055f;}.cls-2{fill:#0cc4c4;} resideskLogoBlueOrange All Search: C…" at bounding box center [238, 121] width 477 height 242
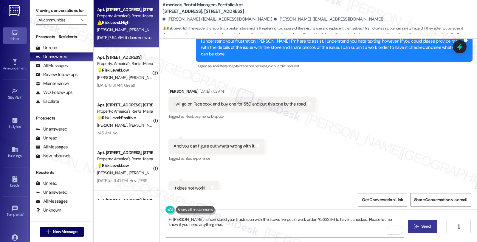
click at [420, 228] on span "Send" at bounding box center [426, 226] width 12 height 6
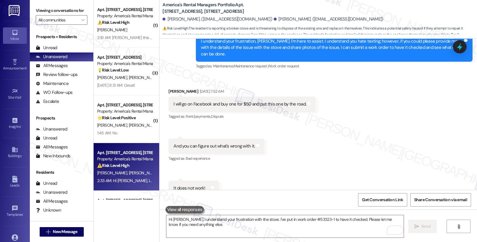
scroll to position [1003, 0]
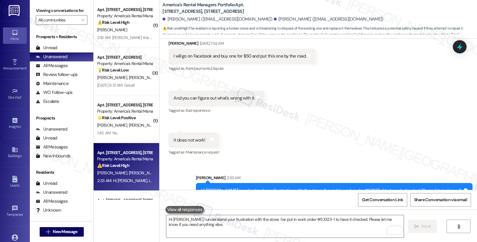
click at [457, 49] on icon at bounding box center [459, 47] width 8 height 8
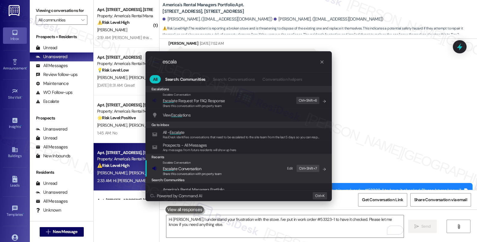
type input "escala"
click at [208, 169] on span "Escala te Conversation" at bounding box center [192, 168] width 59 height 7
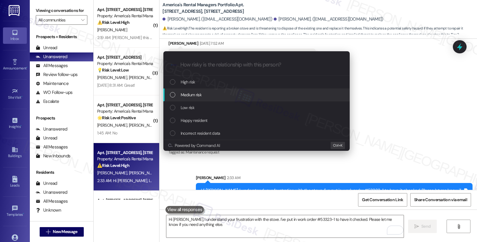
click at [207, 94] on div "Medium risk" at bounding box center [257, 94] width 174 height 7
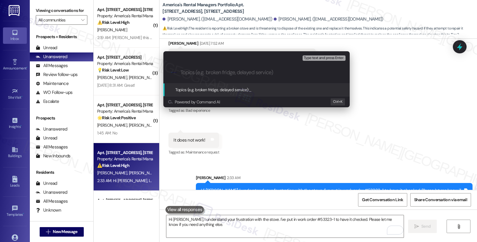
paste input "#53323-1"
click at [181, 73] on input "#53323-1 (stove/oven)" at bounding box center [258, 72] width 157 height 6
paste input "Work Order Filed by ResiDesk - WO #"
type input "Work Order Filed by ResiDesk - WO #53323-1 (stove/oven)"
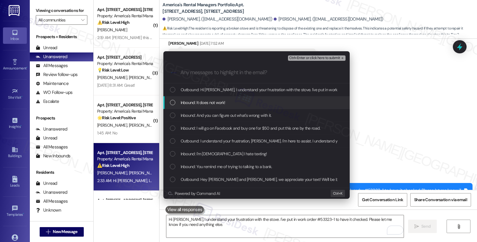
click at [215, 99] on span "Inbound: It does not work!" at bounding box center [203, 102] width 45 height 7
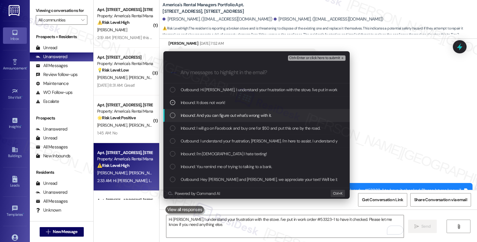
click at [214, 118] on span "Inbound: And you can figure out what's wrong with it." at bounding box center [226, 115] width 91 height 7
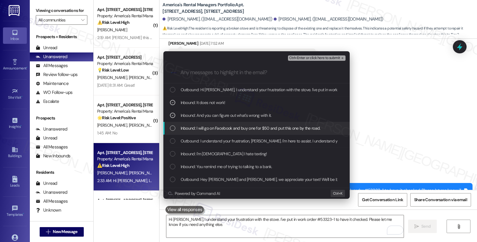
click at [217, 130] on span "Inbound: I will go on Facebook and buy one for $50 and put this one by the road." at bounding box center [251, 128] width 140 height 7
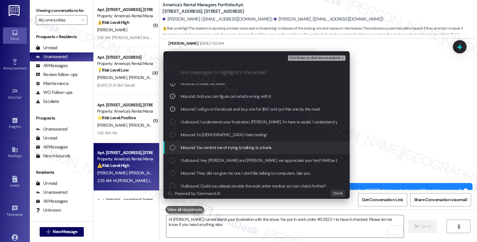
scroll to position [33, 0]
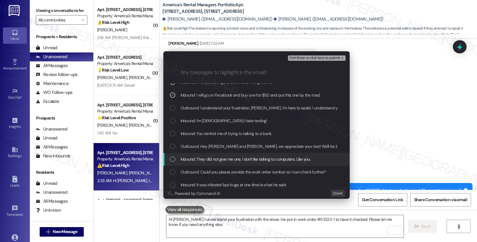
click at [239, 156] on span "Inbound: They did not give me one. I don't like talking to computers. Like you." at bounding box center [246, 159] width 130 height 7
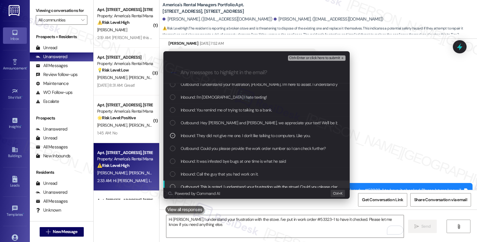
scroll to position [66, 0]
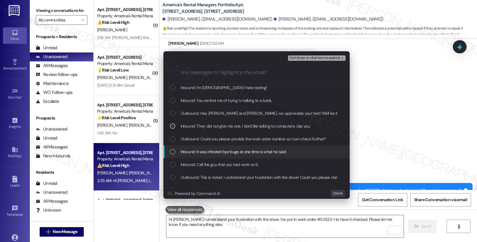
click at [239, 147] on div "Inbound: It was infested bye bugs at one time is what he said" at bounding box center [256, 151] width 186 height 13
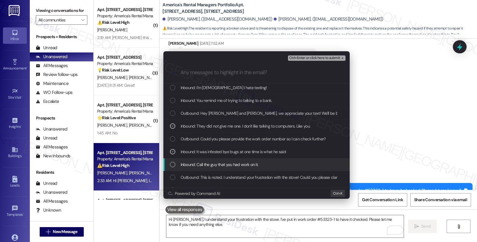
click at [234, 161] on span "Inbound: Call the guy that you had work on it." at bounding box center [220, 164] width 78 height 7
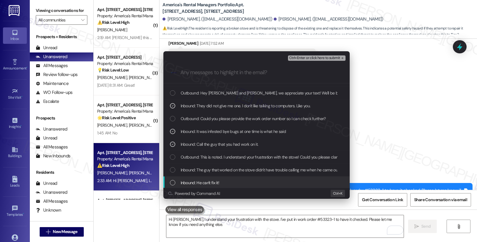
scroll to position [99, 0]
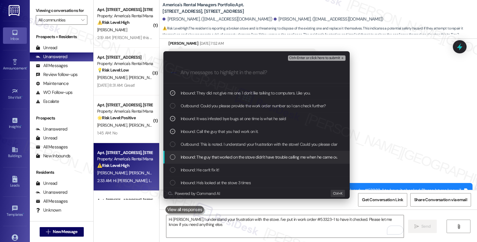
click at [242, 157] on span "Inbound: The guy that worked on the stove didn't have trouble calling me when h…" at bounding box center [260, 157] width 159 height 7
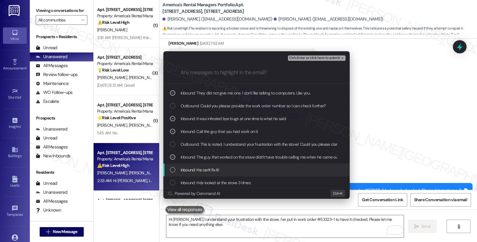
click at [239, 168] on div "Inbound: He can't fix it!" at bounding box center [257, 170] width 174 height 7
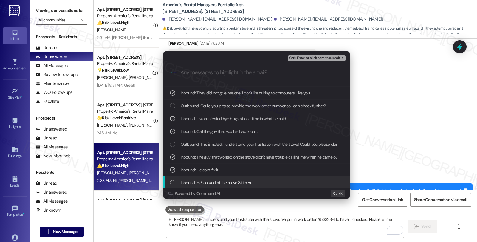
click at [242, 180] on span "Inbound: He's looked at the stove 3 times" at bounding box center [216, 182] width 70 height 7
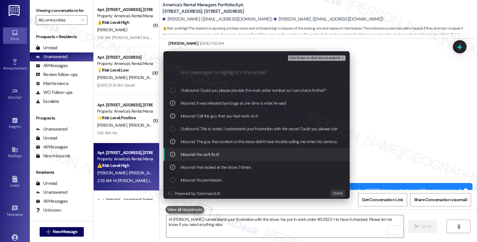
scroll to position [132, 0]
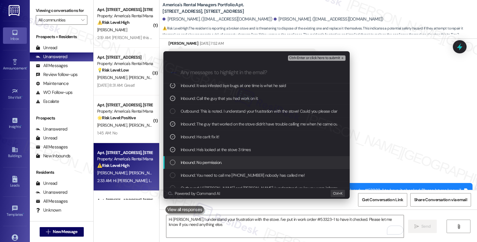
click at [249, 164] on div "Inbound: No permission." at bounding box center [257, 162] width 174 height 7
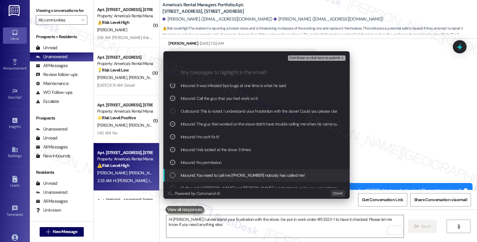
click at [252, 179] on div "Inbound: You need to call me 903 9161248 nobody has called me!" at bounding box center [256, 175] width 186 height 13
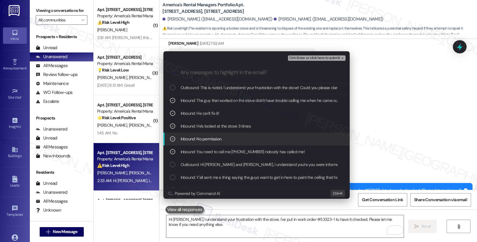
scroll to position [165, 0]
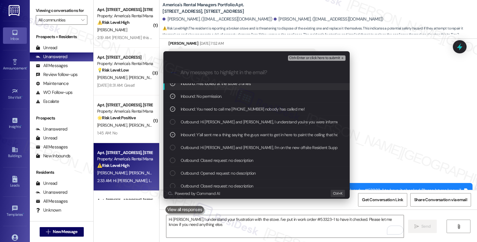
click at [312, 59] on span "Ctrl+Enter or click here to submit" at bounding box center [314, 58] width 51 height 4
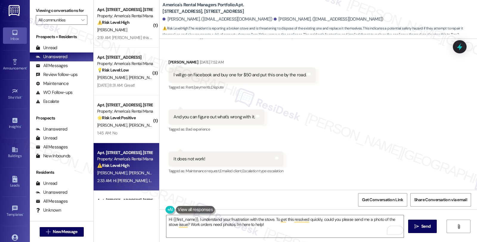
scroll to position [1012, 0]
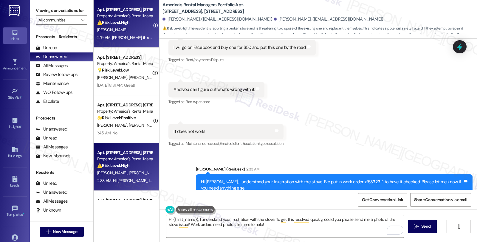
click at [144, 21] on div "⚠️ Risk Level: High The resident, Michael Bain, is giving notice of non-renewal…" at bounding box center [124, 22] width 55 height 6
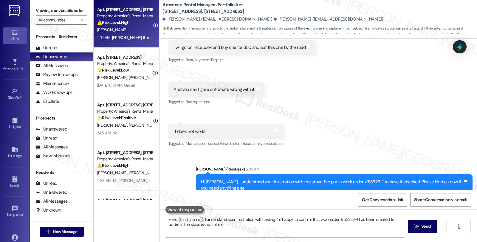
type textarea "Hello {{first_name}}, I understand your frustration with texting. I'm happy to …"
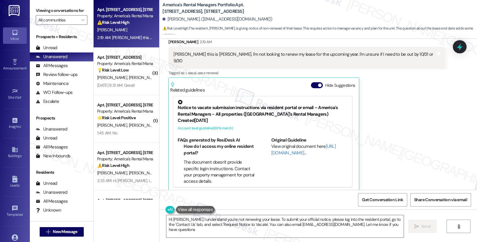
type textarea "Hi Michael, I understand you're not renewing your lease. To submit your officia…"
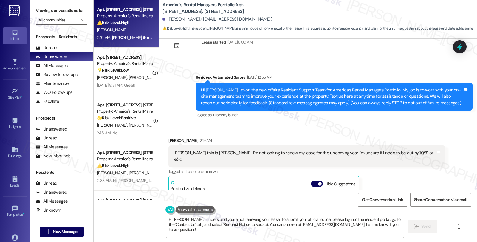
scroll to position [17, 0]
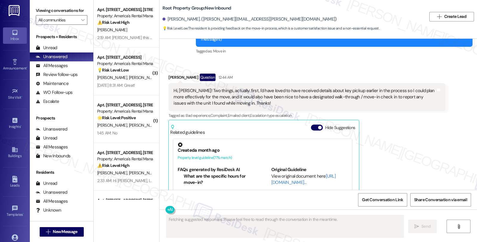
scroll to position [89, 0]
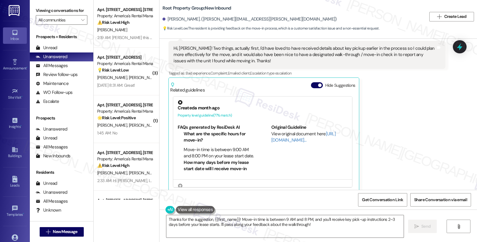
drag, startPoint x: 393, startPoint y: 127, endPoint x: 386, endPoint y: 130, distance: 8.0
click at [393, 127] on div "[PERSON_NAME] Question 12:44 AM Hi, [PERSON_NAME]! Two things, actually: first,…" at bounding box center [306, 111] width 276 height 161
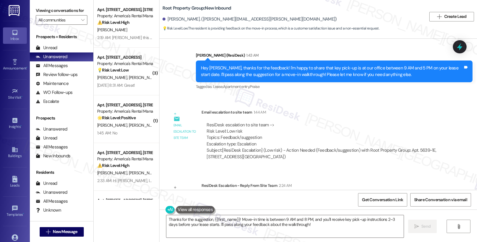
scroll to position [273, 0]
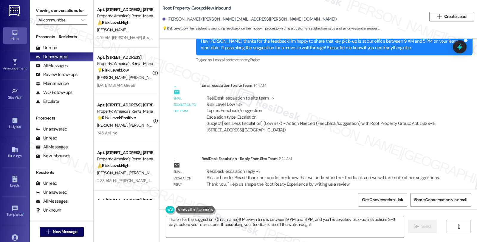
click at [408, 138] on div "Survey, sent via SMS Residesk Automated Survey 12:18 AM Hi Sonia! We're so glad…" at bounding box center [317, 114] width 317 height 151
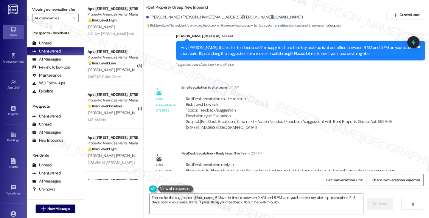
scroll to position [240, 0]
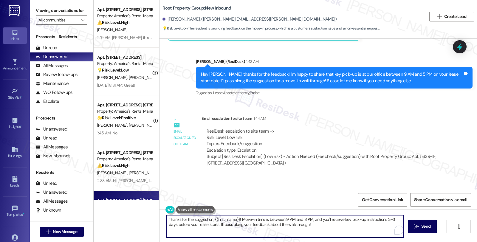
drag, startPoint x: 335, startPoint y: 230, endPoint x: 139, endPoint y: 193, distance: 199.2
click at [110, 187] on div "Apt. 115 Crossroads Circle, 115 Crossroads Circle Property: America's Rental Ma…" at bounding box center [285, 121] width 383 height 242
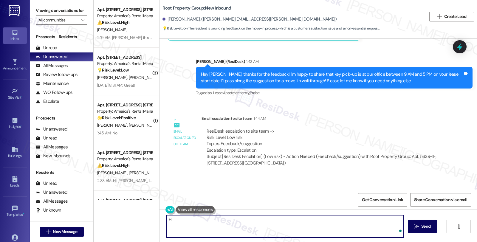
paste textarea "Please thank her and let her know that we understand her feedback and we will t…"
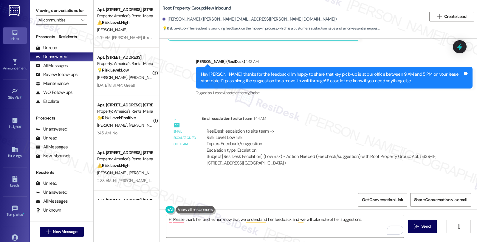
click at [167, 18] on div "Sonia Beltz. (beltz.sonia@gmail.com)" at bounding box center [249, 19] width 174 height 6
copy div "Sonia"
click at [169, 220] on textarea "Hi Please thank her and let her know that we understand her feedback and we wil…" at bounding box center [284, 226] width 237 height 22
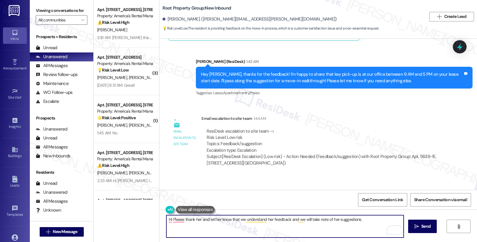
paste textarea "Sonia"
click at [218, 219] on textarea "Hi Sonia, once again, we thank her and let her know that we understand her feed…" at bounding box center [284, 226] width 237 height 22
click at [259, 173] on div "Survey, sent via SMS Residesk Automated Survey 12:18 AM Hi Sonia! We're so glad…" at bounding box center [317, 114] width 317 height 151
click at [329, 220] on textarea "Hi Sonia, once again, we would like to thank you for bringing this up and we an…" at bounding box center [284, 226] width 237 height 22
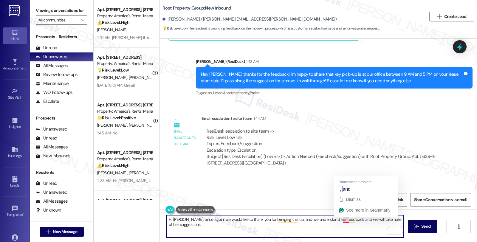
click at [337, 220] on textarea "Hi Sonia, once again, we would like to thank you for bringing this up, and we u…" at bounding box center [284, 226] width 237 height 22
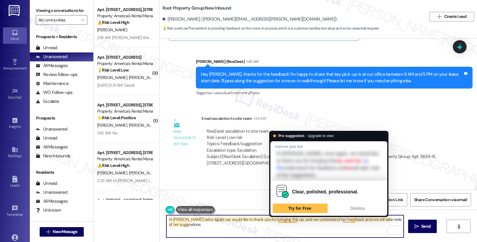
click at [280, 218] on textarea "Hi Sonia, once again, we would like to thank you for bringing this up, and we u…" at bounding box center [284, 226] width 237 height 22
click at [281, 219] on textarea "Hi Sonia, once again, we would like to thank you for bringing this up, and we u…" at bounding box center [284, 226] width 237 height 22
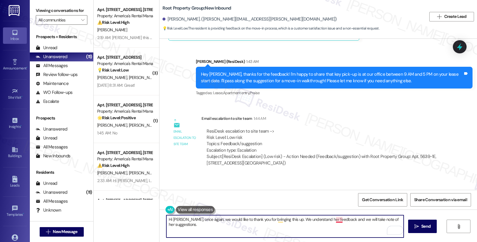
click at [332, 219] on textarea "Hi Sonia, once again, we would like to thank you for bringing this up. We under…" at bounding box center [284, 226] width 237 height 22
click at [376, 218] on textarea "Hi Sonia, once again, we would like to thank you for bringing this up. We under…" at bounding box center [284, 226] width 237 height 22
click at [239, 227] on textarea "Hi Sonia, once again, we would like to thank you for bringing this up. We under…" at bounding box center [284, 226] width 237 height 22
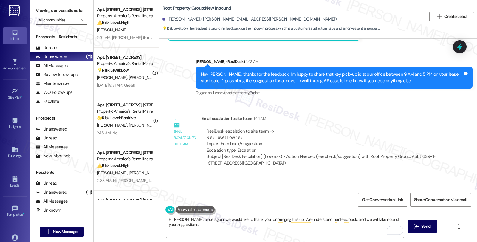
click at [218, 227] on textarea "Hi Sonia, once again, we would like to thank you for bringing this up. We under…" at bounding box center [284, 226] width 237 height 22
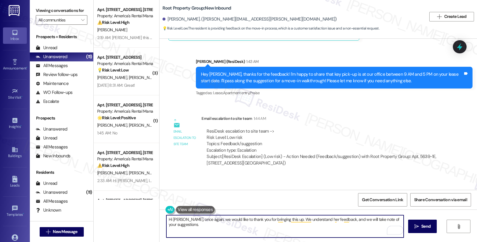
paste textarea "Should you have other concerns, please feel free to reach out. Have a great day!"
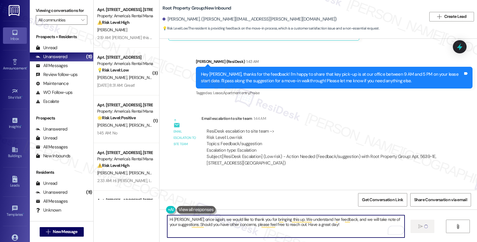
type textarea "Hi Sonia, once again, we would like to thank you for bringing this up. We under…"
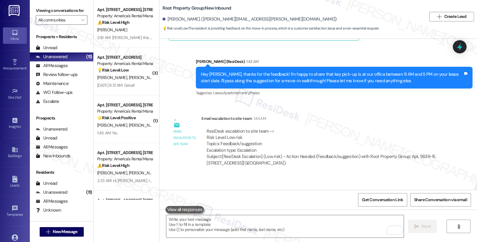
click at [432, 88] on div "Tagged as: Lease , Click to highlight conversations about Lease Apartment entry…" at bounding box center [334, 92] width 276 height 9
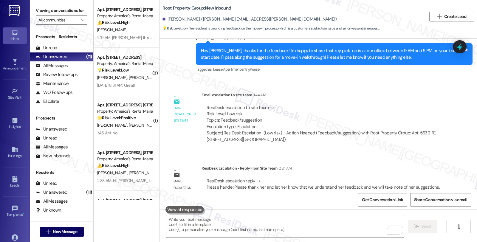
scroll to position [273, 0]
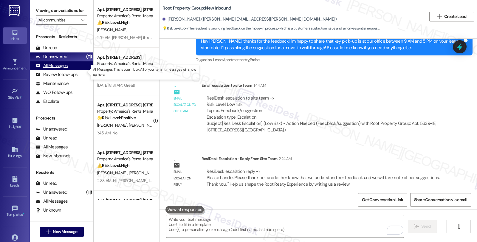
click at [63, 69] on div "All Messages" at bounding box center [52, 66] width 32 height 6
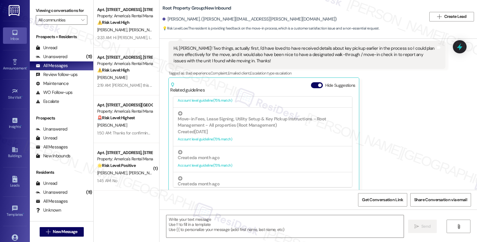
scroll to position [231, 0]
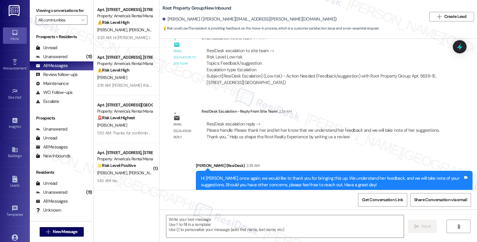
type textarea "Fetching suggested responses. Please feel free to read through the conversation…"
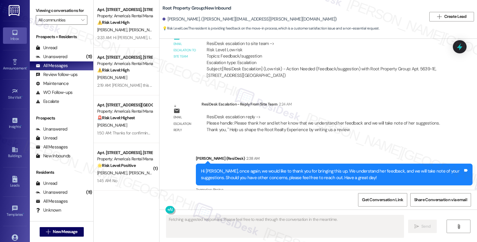
scroll to position [330, 0]
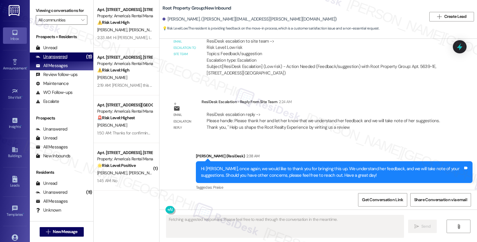
click at [69, 61] on div "Unanswered (11)" at bounding box center [61, 56] width 63 height 9
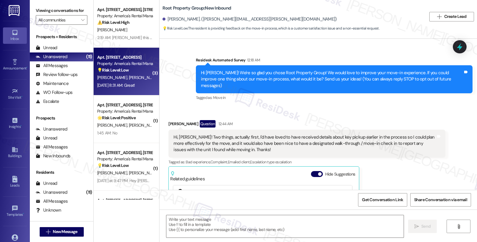
type textarea "Fetching suggested responses. Please feel free to read through the conversation…"
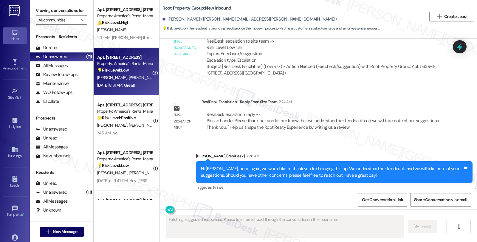
click at [105, 78] on span "S. Hodges" at bounding box center [113, 77] width 32 height 5
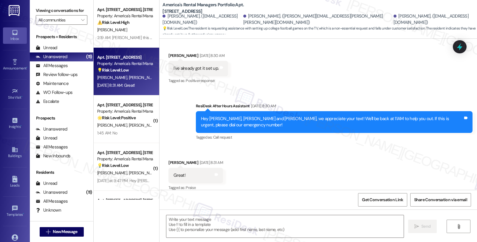
scroll to position [224, 0]
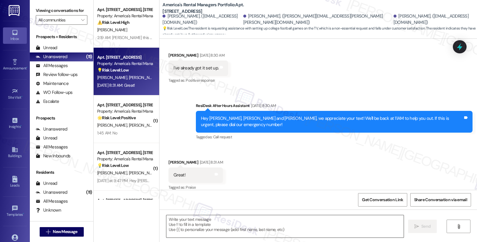
click at [189, 216] on textarea at bounding box center [284, 226] width 237 height 22
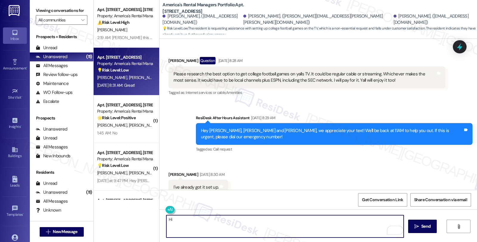
scroll to position [91, 0]
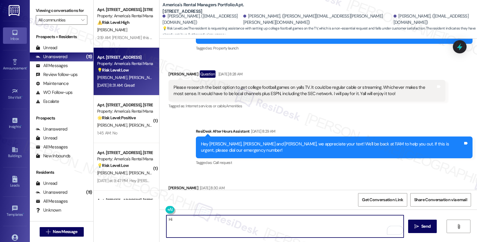
click at [168, 70] on div "Ricky Stewart Question Aug 23, 2025 at 8:28 AM" at bounding box center [306, 75] width 276 height 10
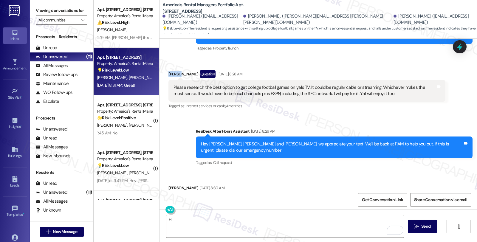
click at [168, 70] on div "Ricky Stewart Question Aug 23, 2025 at 8:28 AM" at bounding box center [306, 75] width 276 height 10
copy div "Ricky"
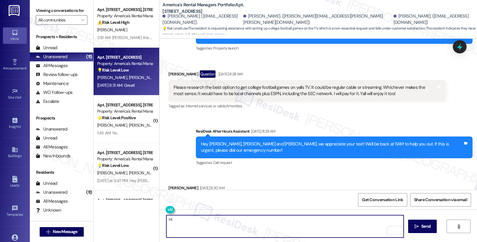
click at [180, 218] on textarea "Hi" at bounding box center [284, 226] width 237 height 22
paste textarea "Ricky"
click at [176, 185] on div "Joshua Hodges Aug 23, 2025 at 8:30 AM" at bounding box center [198, 189] width 60 height 8
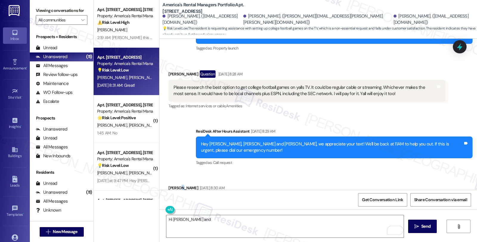
click at [176, 185] on div "Joshua Hodges Aug 23, 2025 at 8:30 AM" at bounding box center [198, 189] width 60 height 8
click at [168, 180] on div "Received via SMS Joshua Hodges Aug 23, 2025 at 8:30 AM I've already got it set …" at bounding box center [198, 200] width 69 height 41
copy div "Joshua"
click at [212, 219] on textarea "Hi Ricky and" at bounding box center [284, 226] width 237 height 22
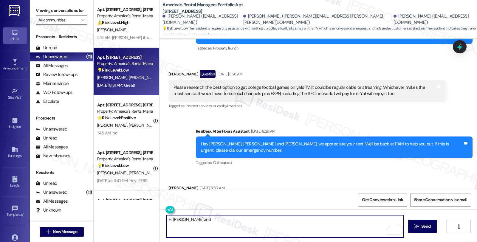
paste textarea "Joshua"
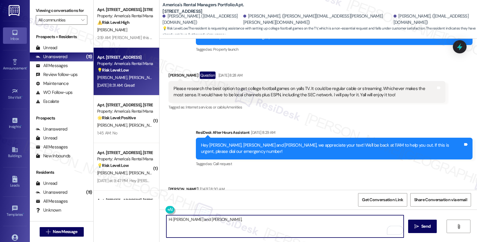
scroll to position [165, 0]
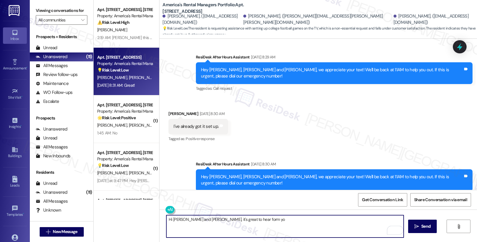
click at [232, 221] on textarea "Hi Ricky and Joshua, it's great to hear form yo" at bounding box center [284, 226] width 237 height 22
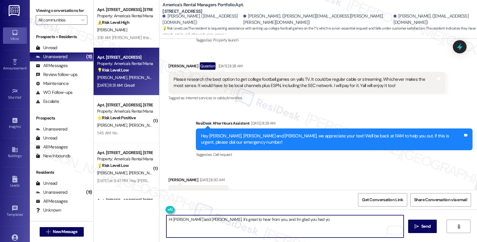
click at [301, 222] on textarea "Hi Ricky and Joshua, it's great to hear from you, and I'm glad you had yo" at bounding box center [284, 226] width 237 height 22
click at [383, 218] on textarea "Hi Ricky and Joshua, it's great to hear from you, and I'm glad you had you were…" at bounding box center [284, 226] width 237 height 22
click at [393, 220] on textarea "Hi Ricky and Joshua, it's great to hear from you, and I'm glad you had you were…" at bounding box center [284, 226] width 237 height 22
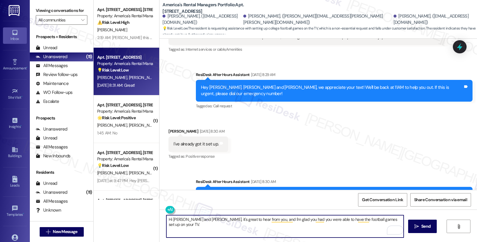
scroll to position [224, 0]
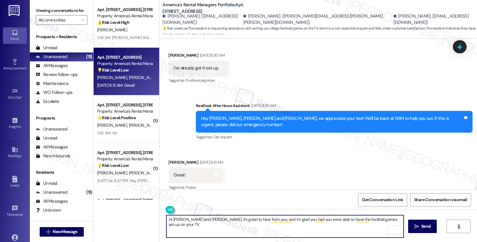
paste textarea "Should you have other concerns, please feel free to reach out. Have a great day!"
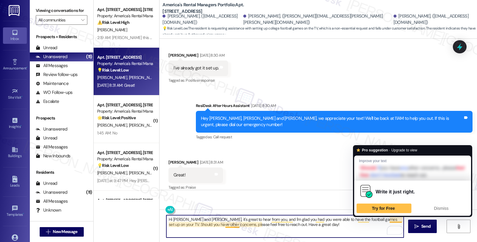
click at [386, 219] on textarea "Hi Ricky and Joshua, it's great to hear from you, and I'm glad you had you were…" at bounding box center [284, 226] width 237 height 22
click at [385, 219] on textarea "Hi Ricky and Joshua, it's great to hear from you, and I'm glad you had you were…" at bounding box center [284, 226] width 237 height 22
click at [344, 228] on textarea "Hi Ricky and Joshua, it's great to hear from you, and I'm glad you had you were…" at bounding box center [284, 226] width 237 height 22
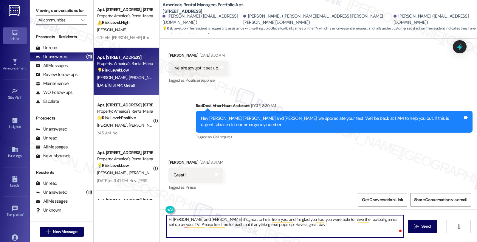
type textarea "Hi Ricky and Joshua, it's great to hear from you, and I'm glad you had you were…"
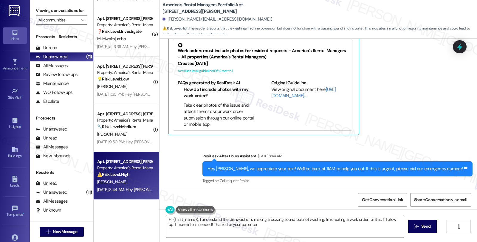
scroll to position [1287, 0]
